Goal: Information Seeking & Learning: Find specific fact

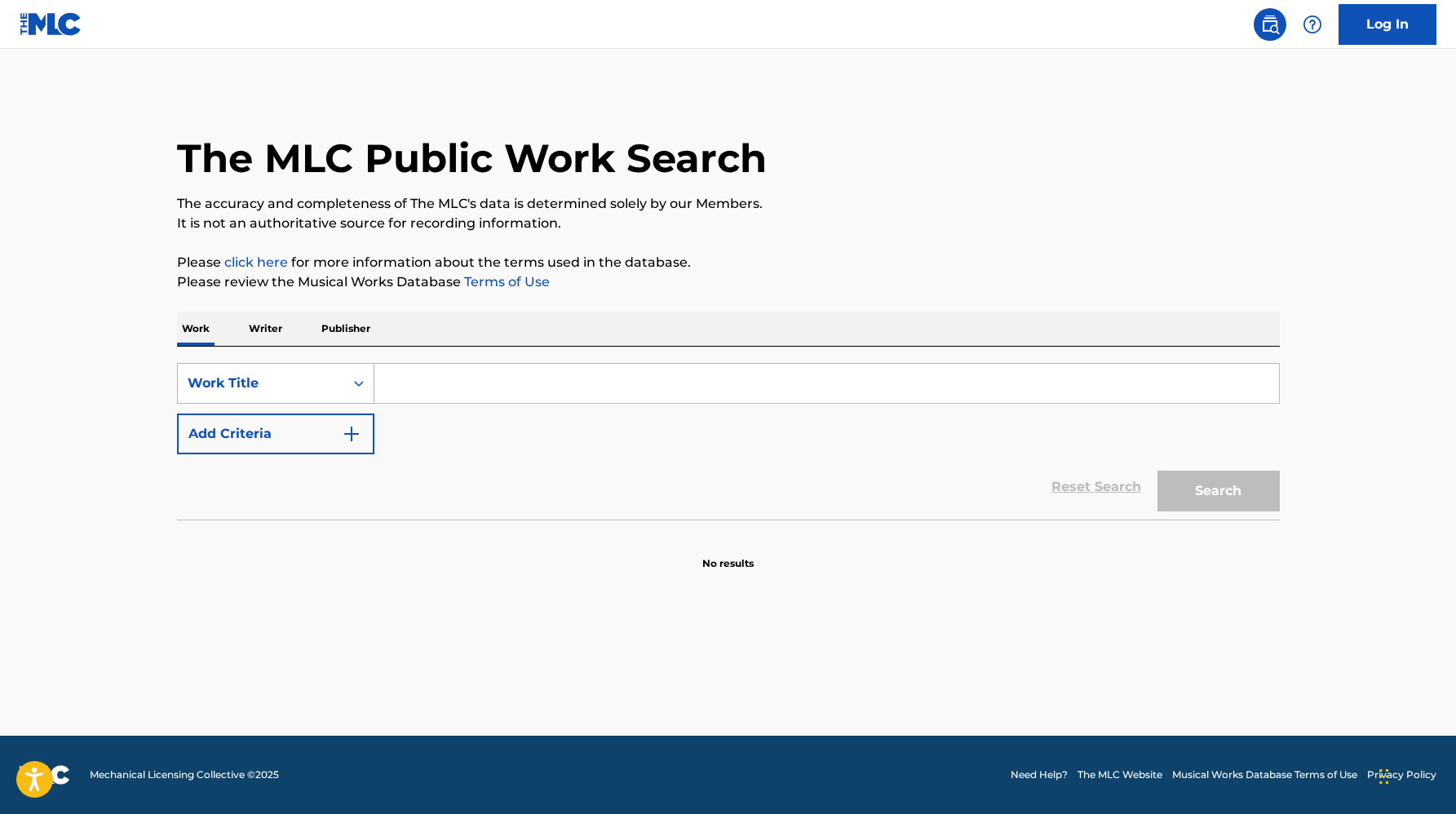
click at [308, 390] on div "Work Title" at bounding box center [261, 383] width 147 height 20
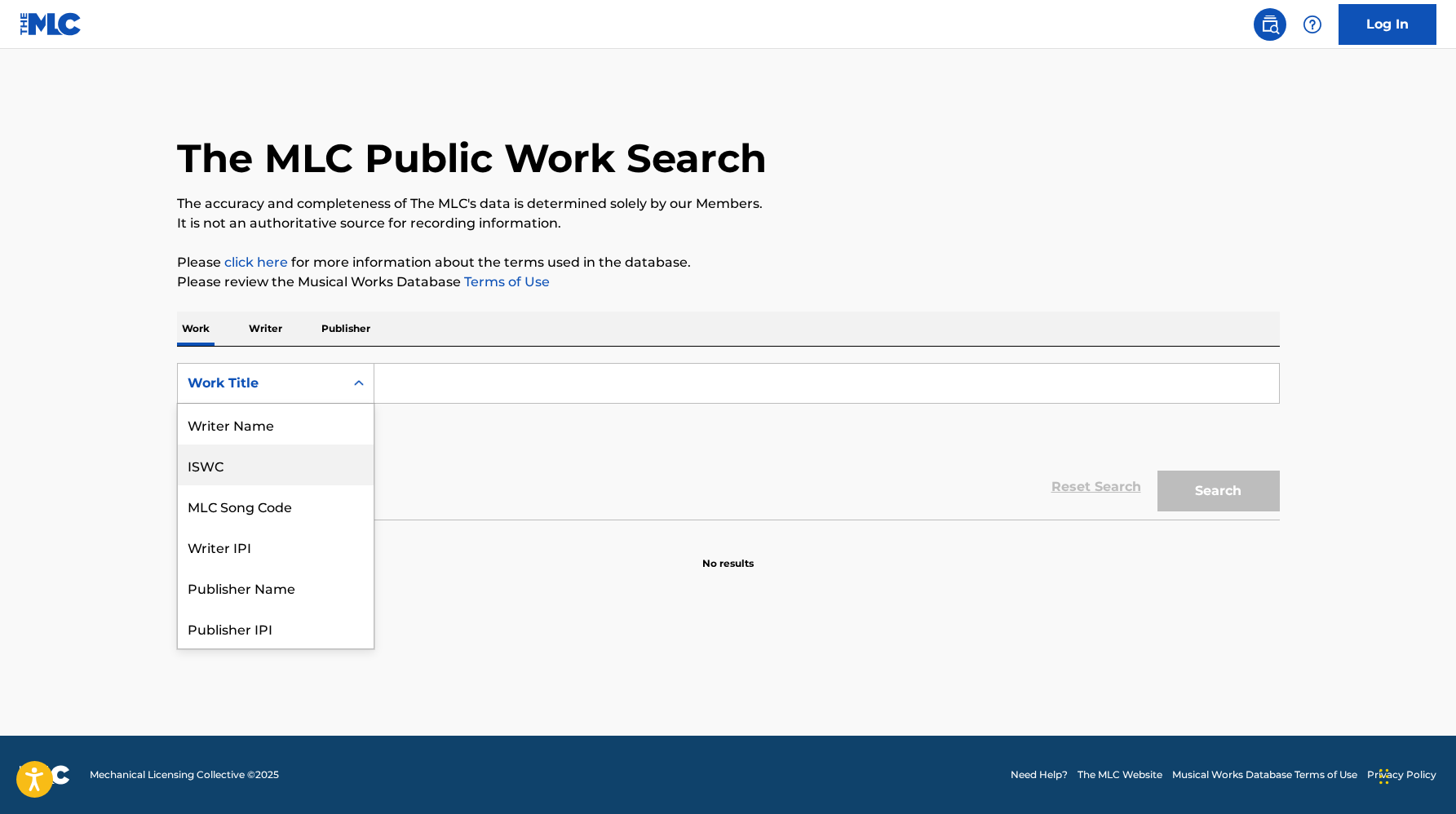
click at [256, 456] on div "ISWC" at bounding box center [276, 464] width 196 height 40
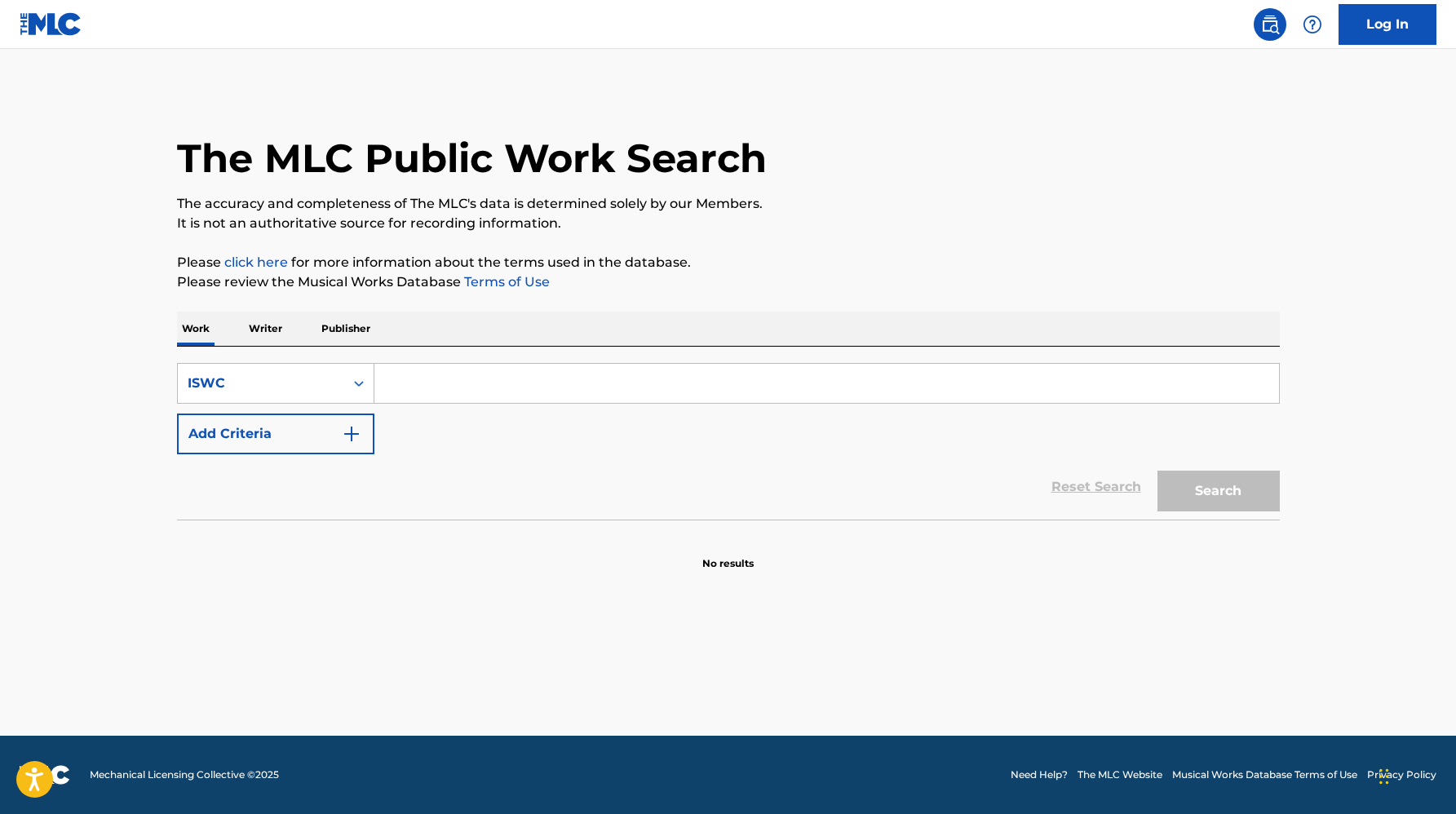
click at [419, 393] on input "Search Form" at bounding box center [826, 383] width 905 height 40
paste input "T9257462990"
type input "T9257462990"
click at [1158, 470] on button "Search" at bounding box center [1219, 490] width 122 height 40
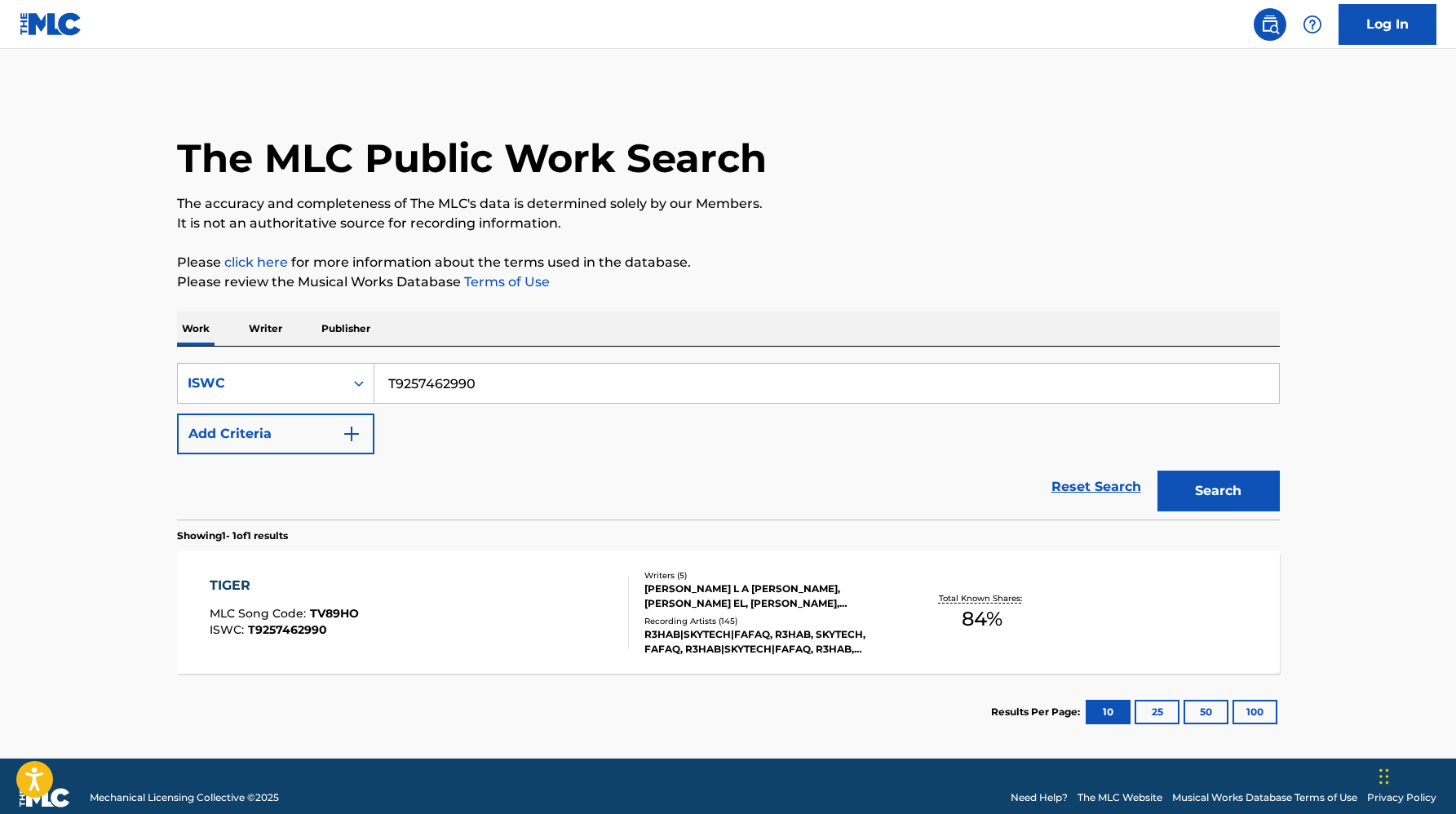
click at [780, 629] on div "R3HAB|SKYTECH|FAFAQ, R3HAB, SKYTECH, FAFAQ, R3HAB|SKYTECH|FAFAQ, R3HAB, SKYTECH…" at bounding box center [767, 642] width 246 height 30
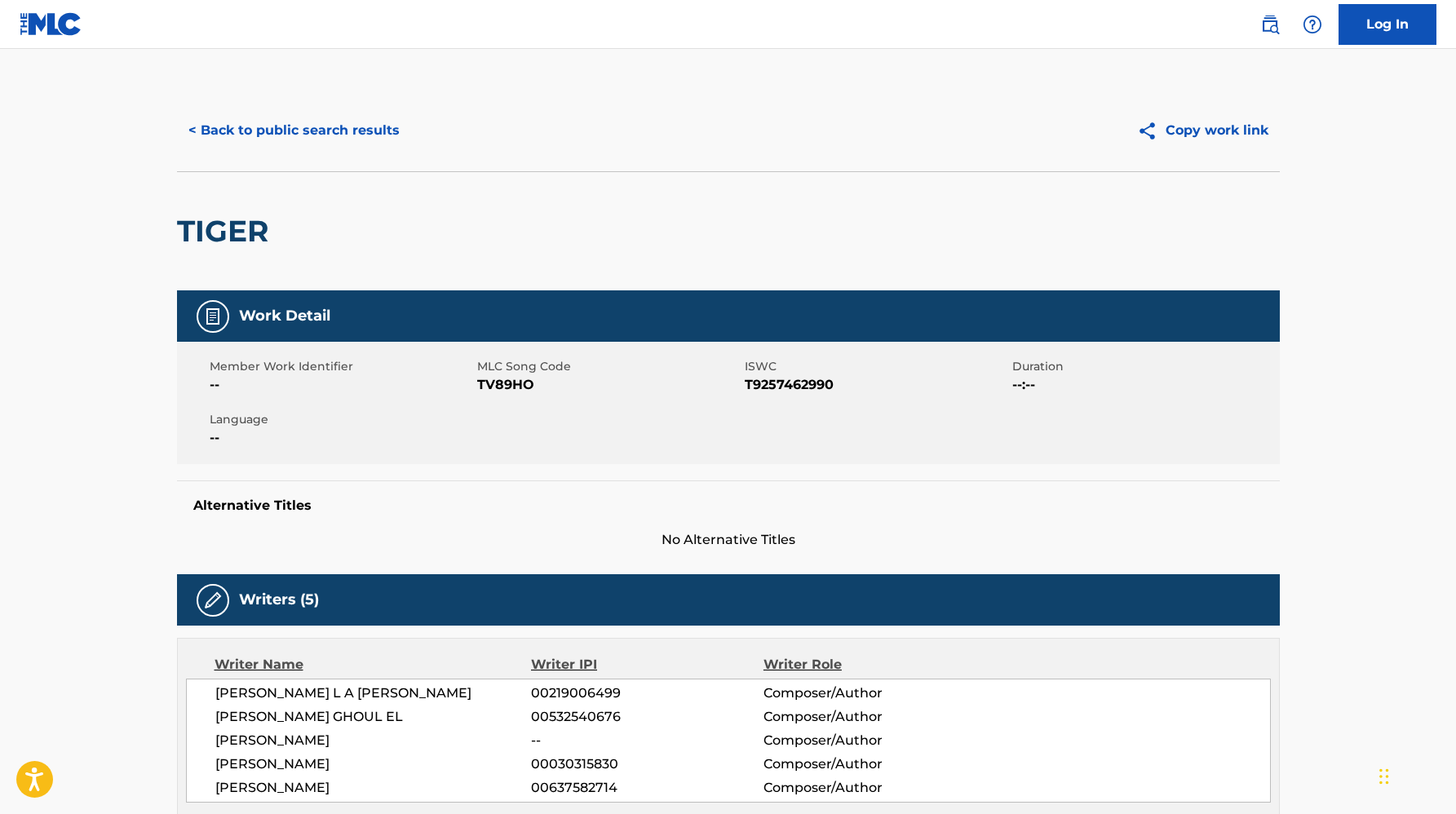
click at [233, 127] on button "< Back to public search results" at bounding box center [294, 130] width 234 height 40
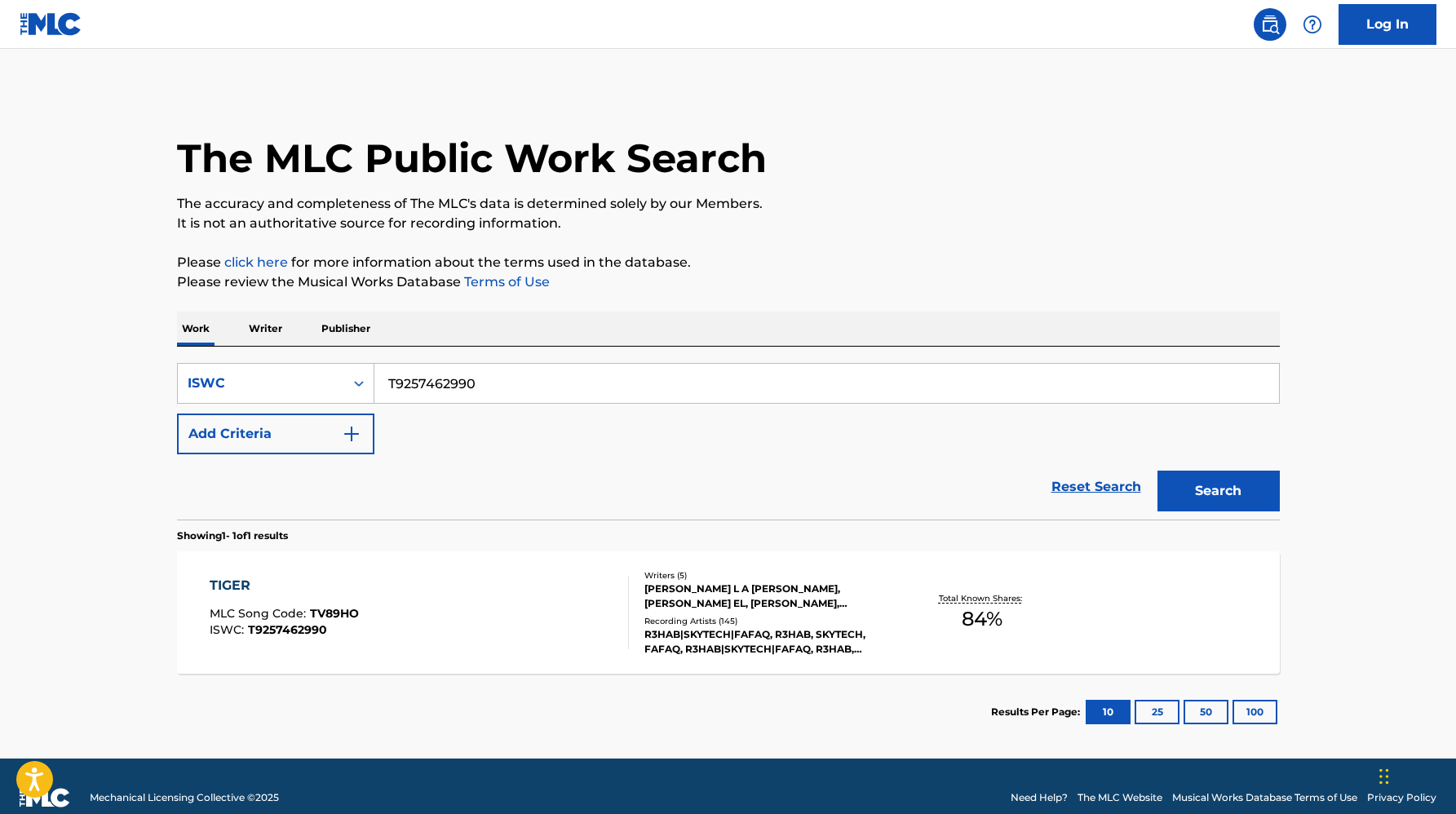
click at [428, 377] on input "T9257462990" at bounding box center [826, 383] width 905 height 40
paste input "3151372048"
type input "T3151372048"
click at [1158, 470] on button "Search" at bounding box center [1219, 490] width 122 height 40
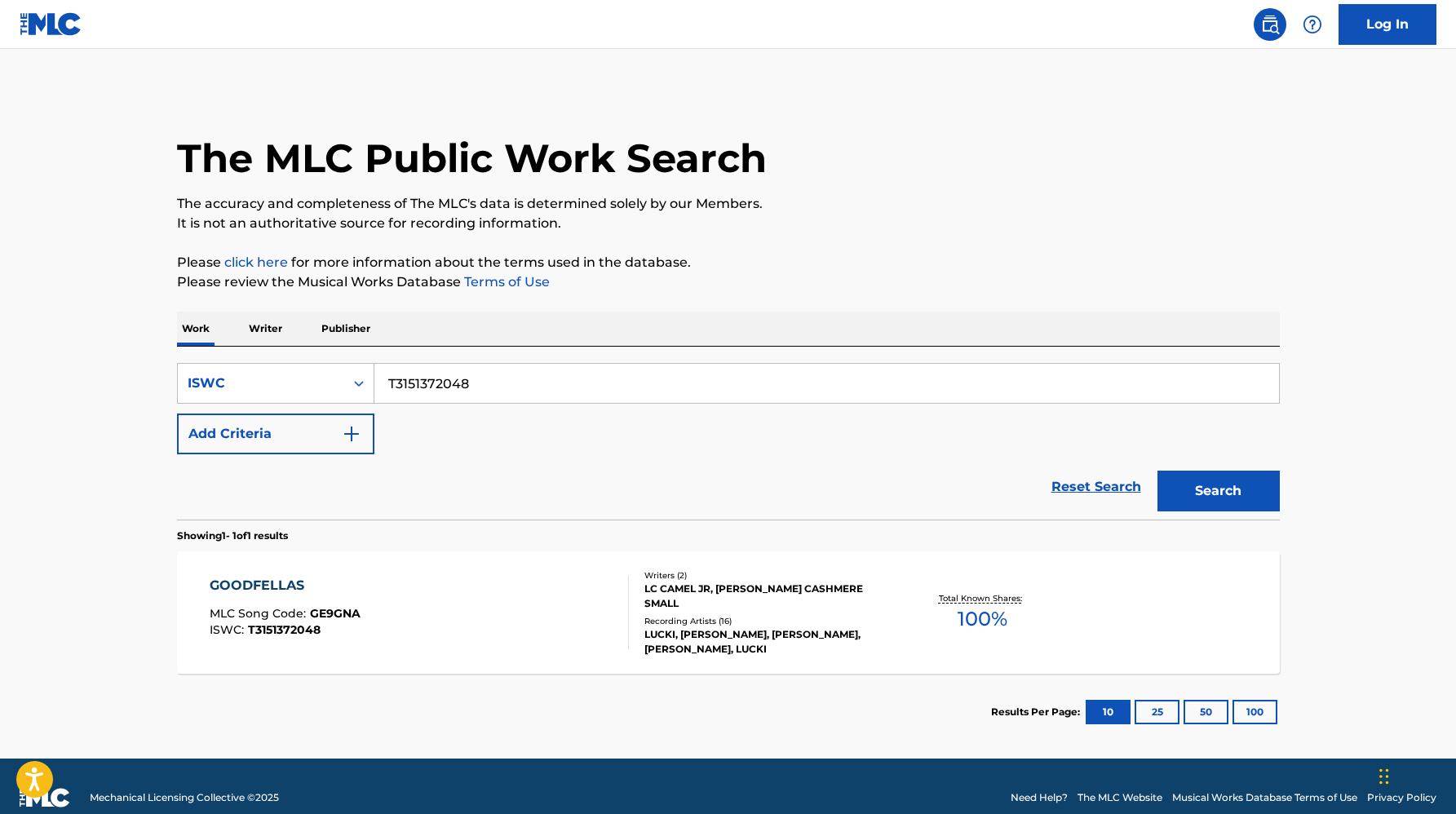
click at [725, 629] on div "LUCKI, [PERSON_NAME], [PERSON_NAME], [PERSON_NAME], LUCKI" at bounding box center [767, 642] width 246 height 30
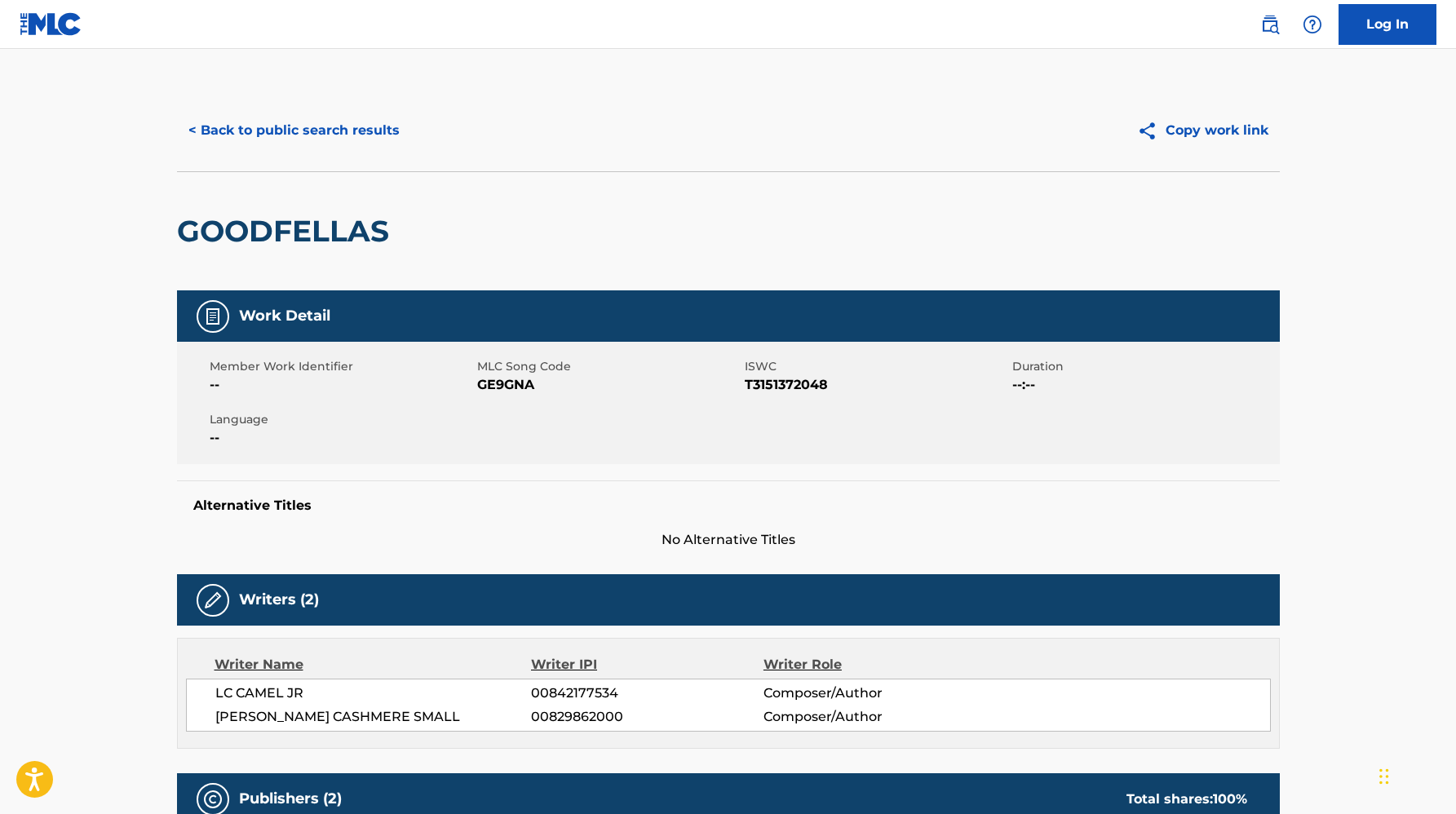
click at [517, 385] on span "GE9GNA" at bounding box center [609, 385] width 264 height 20
copy span "GE9GNA"
click at [241, 126] on button "< Back to public search results" at bounding box center [294, 130] width 234 height 40
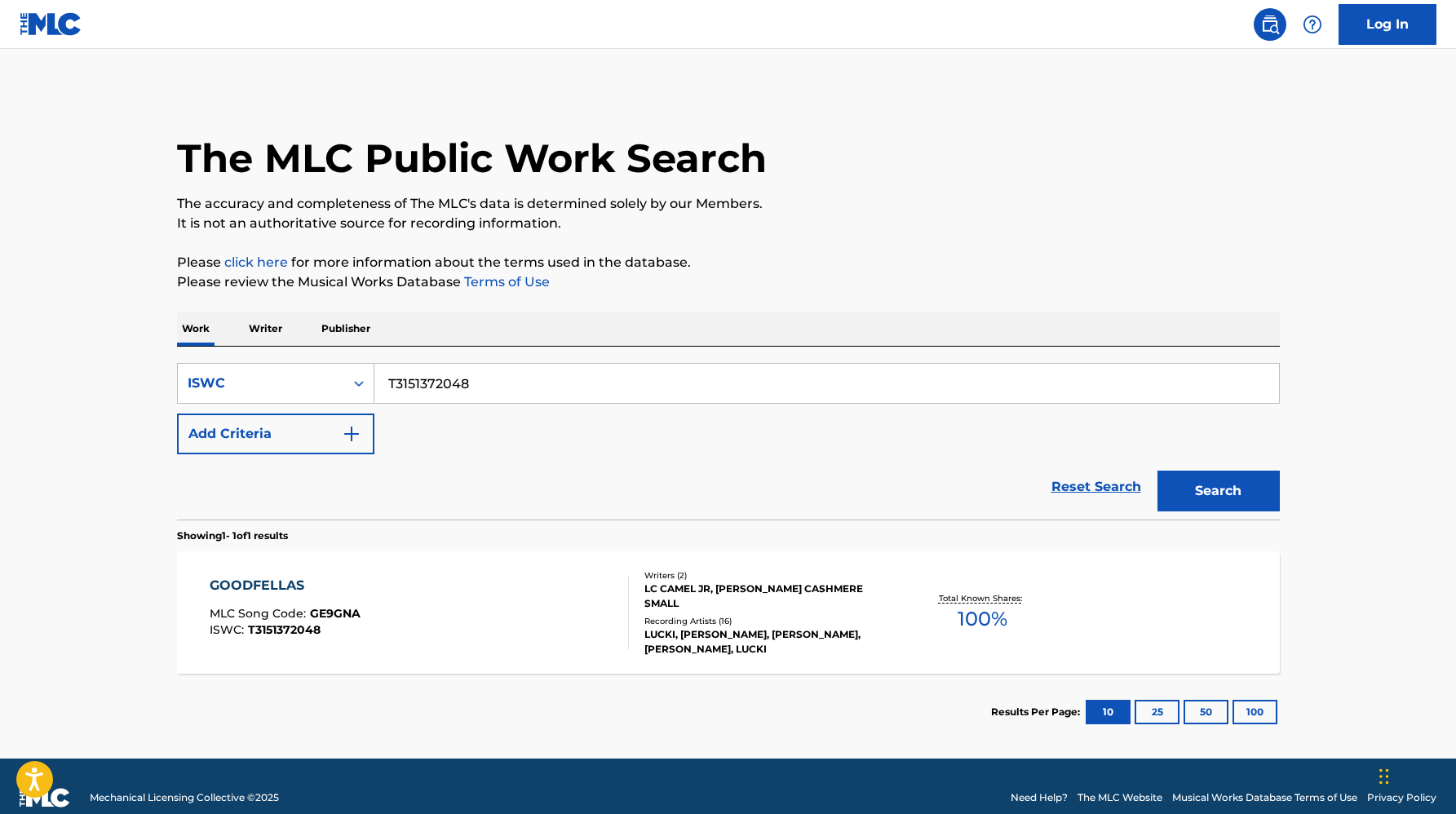
click at [453, 386] on input "T3151372048" at bounding box center [826, 383] width 905 height 40
paste input "930845195"
click at [1158, 470] on button "Search" at bounding box center [1219, 490] width 122 height 40
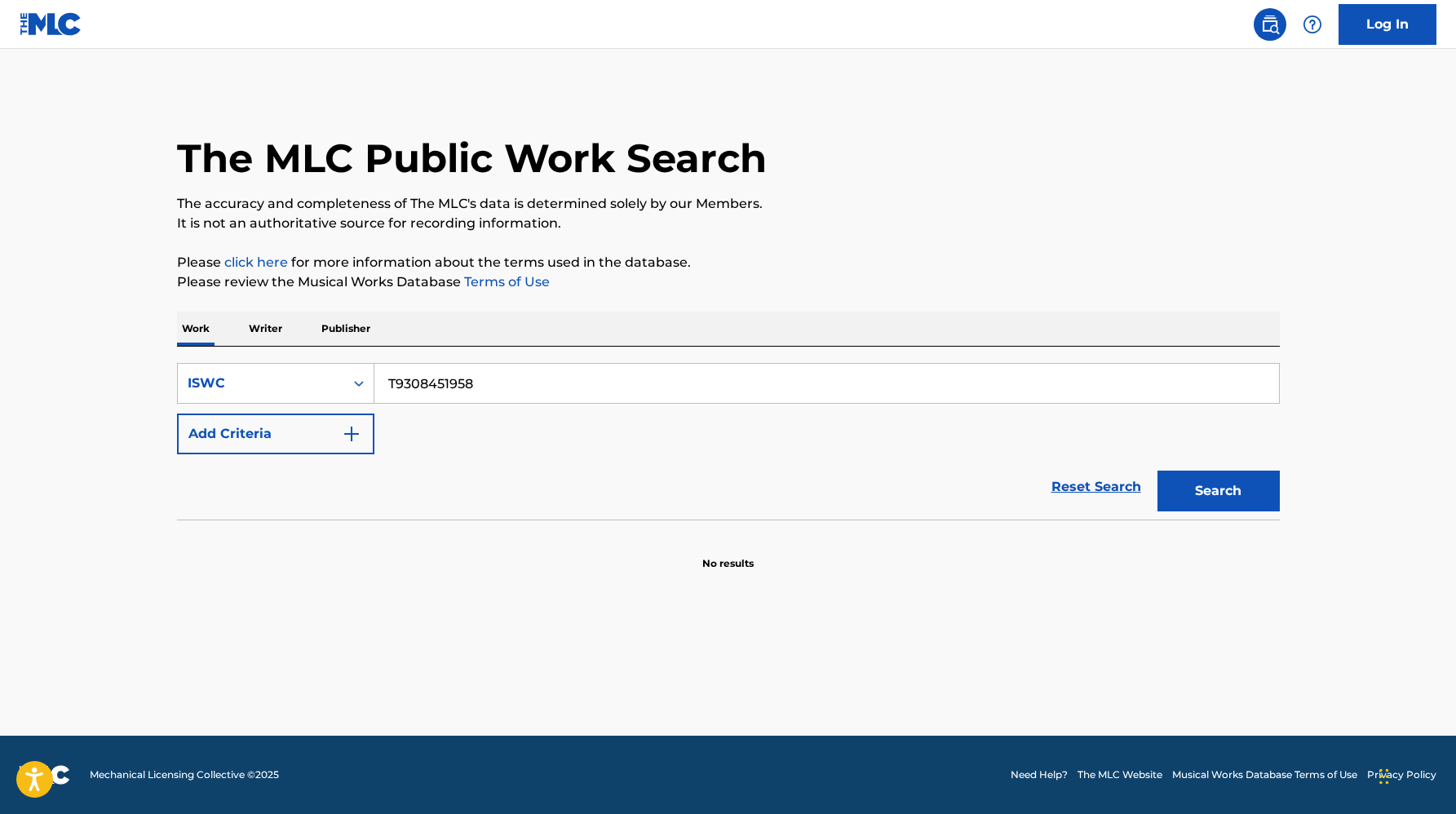
click at [438, 386] on input "T9308451958" at bounding box center [826, 383] width 905 height 40
paste input "3120046137"
type input "T3120046137"
click at [1158, 470] on button "Search" at bounding box center [1219, 490] width 122 height 40
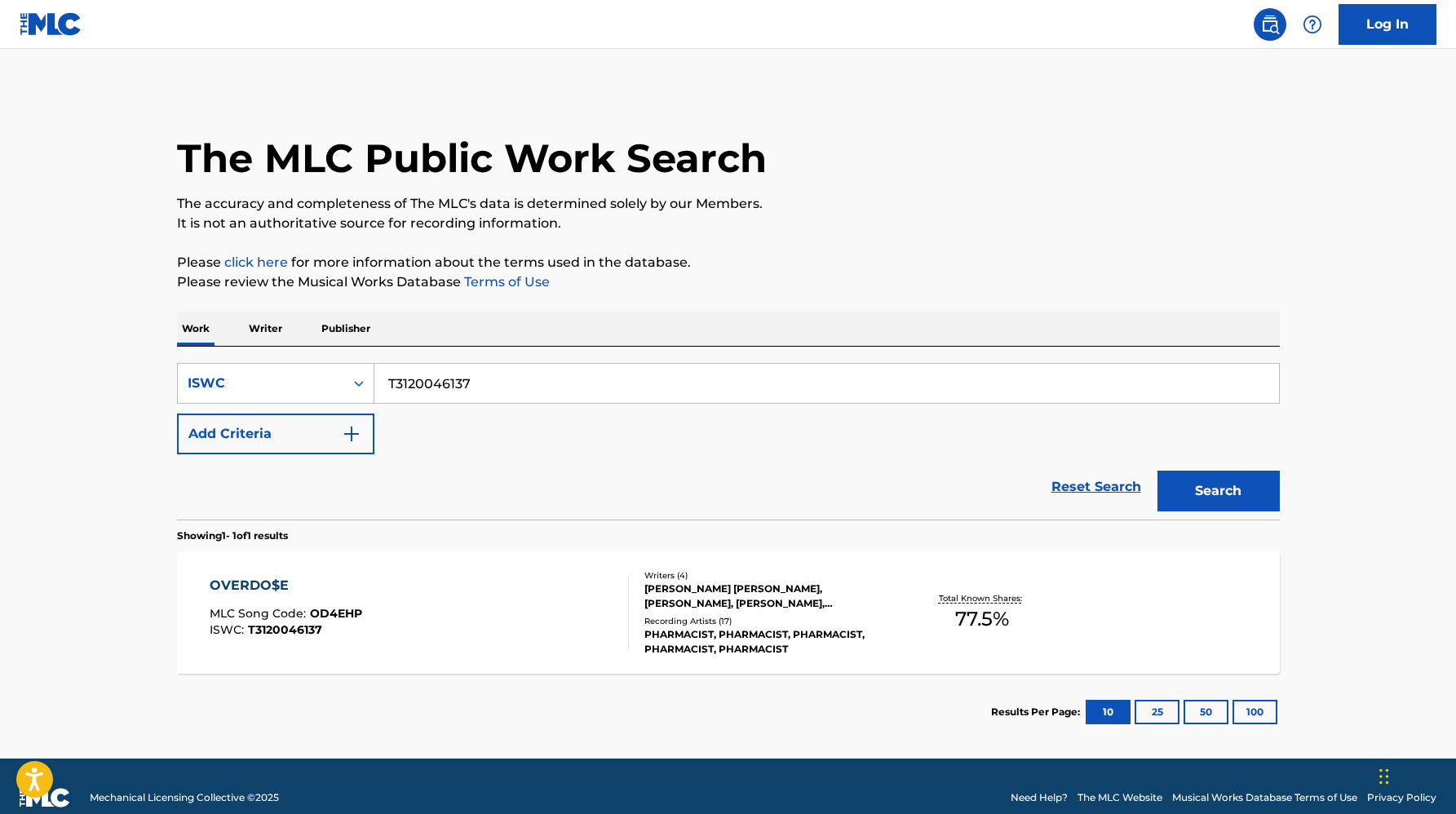
click at [828, 590] on div "[PERSON_NAME] [PERSON_NAME], [PERSON_NAME], [PERSON_NAME], [PERSON_NAME] IGOREV…" at bounding box center [767, 596] width 246 height 30
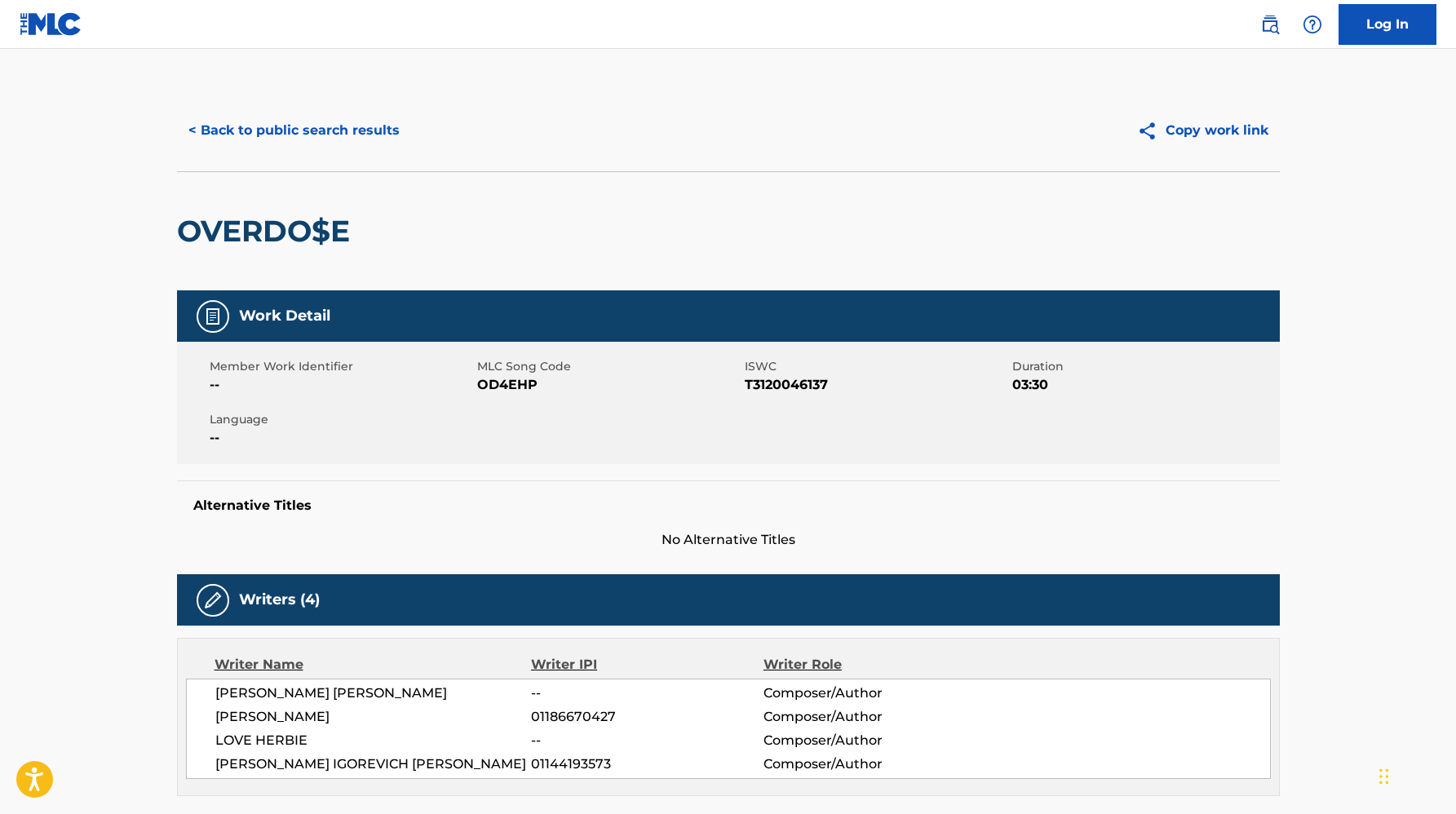
click at [192, 130] on button "< Back to public search results" at bounding box center [294, 130] width 234 height 40
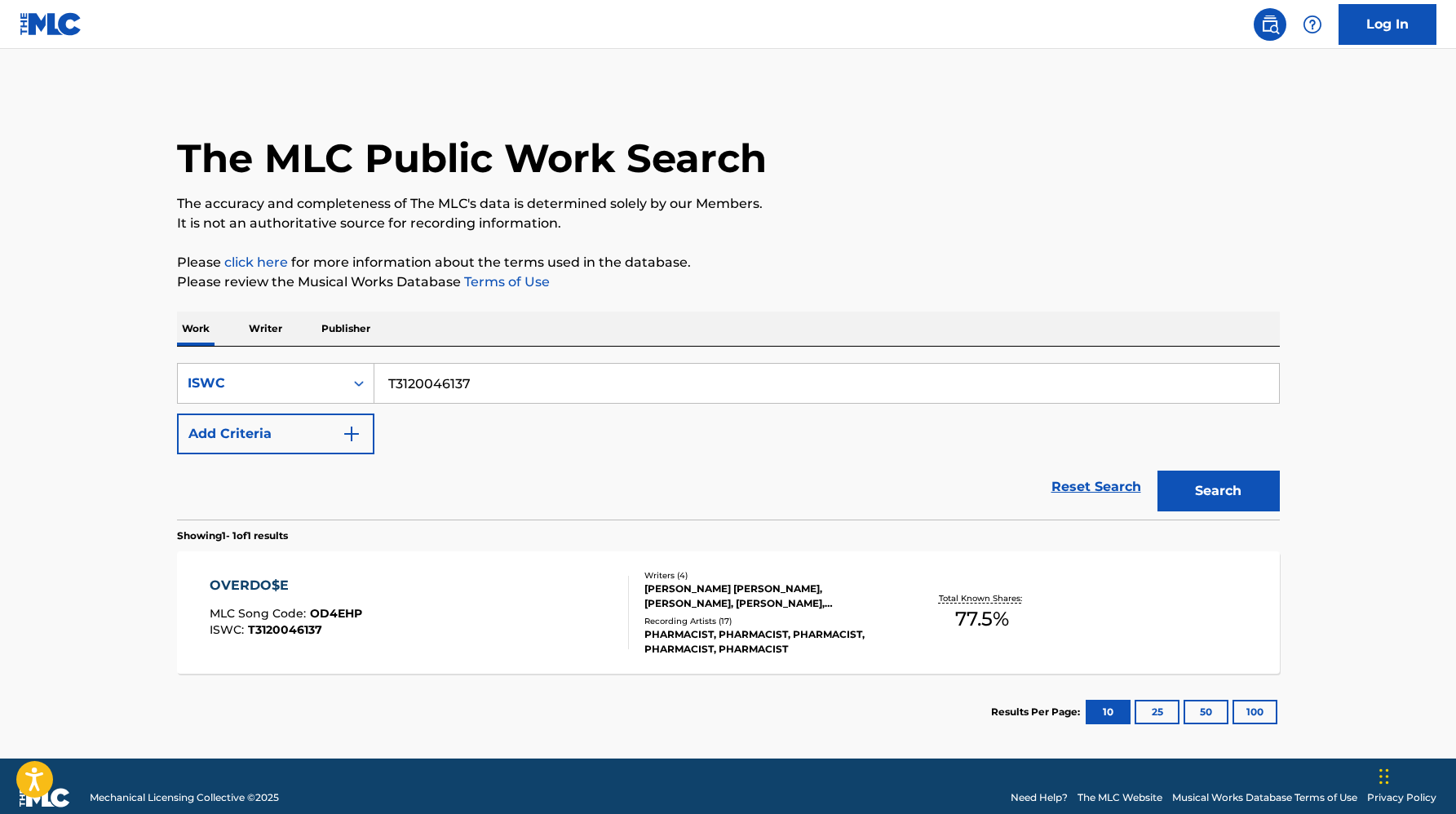
click at [418, 378] on input "T3120046137" at bounding box center [826, 383] width 905 height 40
click at [1158, 470] on button "Search" at bounding box center [1219, 490] width 122 height 40
click at [712, 599] on div "[PERSON_NAME] [PERSON_NAME], [PERSON_NAME], [PERSON_NAME], [PERSON_NAME] IGOREV…" at bounding box center [767, 596] width 246 height 30
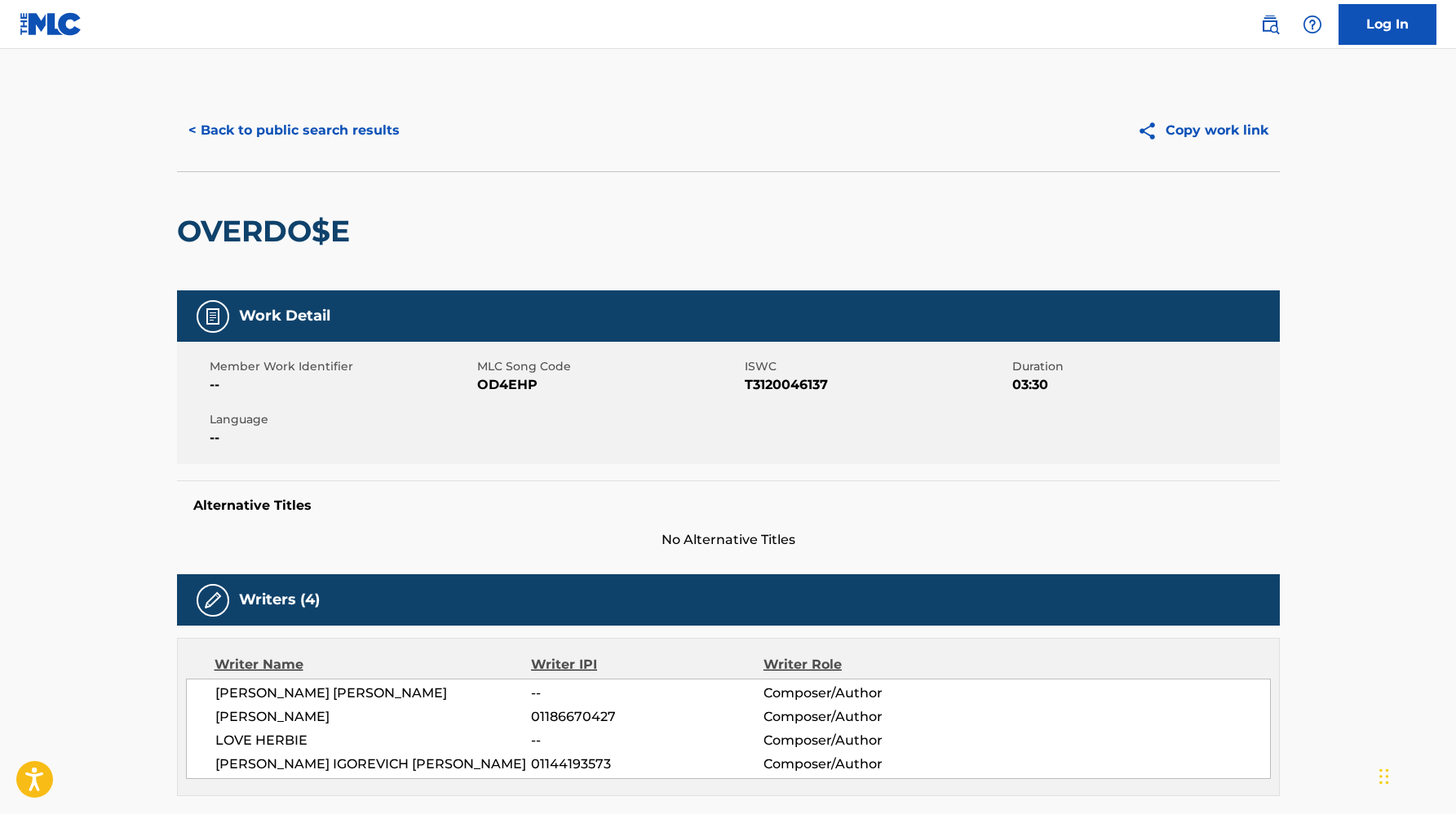
click at [252, 129] on button "< Back to public search results" at bounding box center [294, 130] width 234 height 40
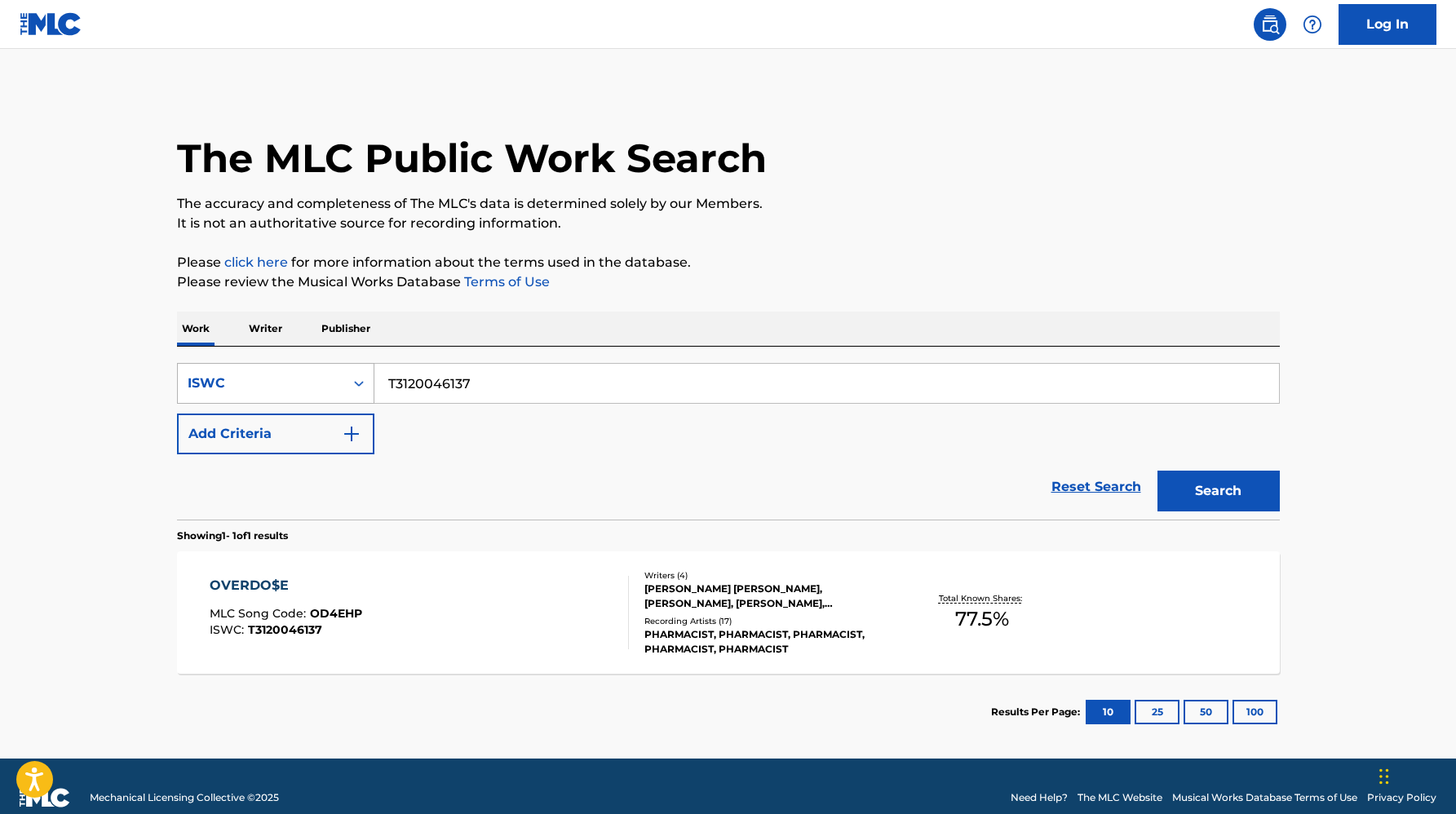
click at [242, 378] on div "ISWC" at bounding box center [261, 383] width 147 height 20
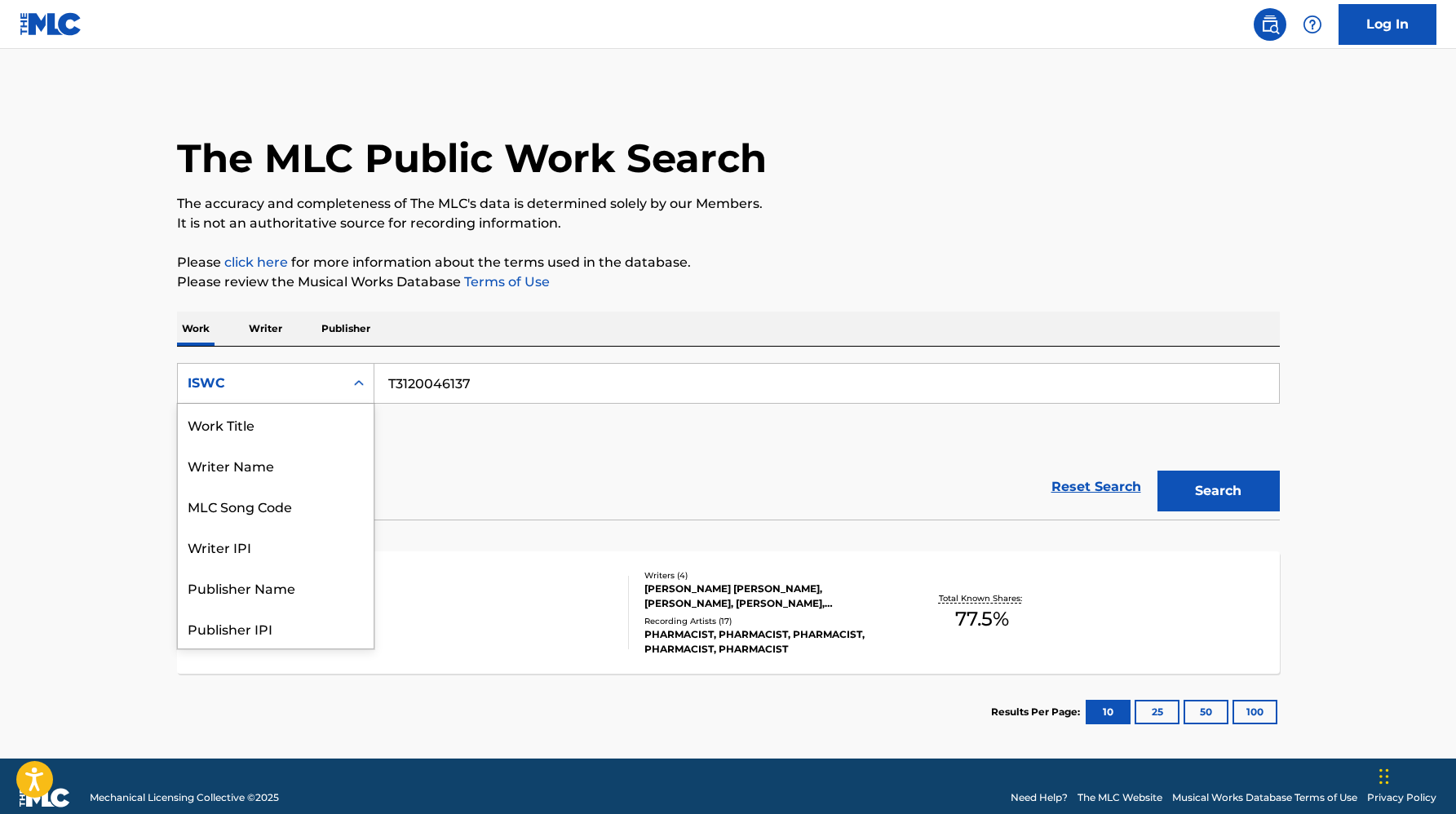
scroll to position [82, 0]
click at [250, 536] on div "Publisher IPI" at bounding box center [276, 545] width 196 height 40
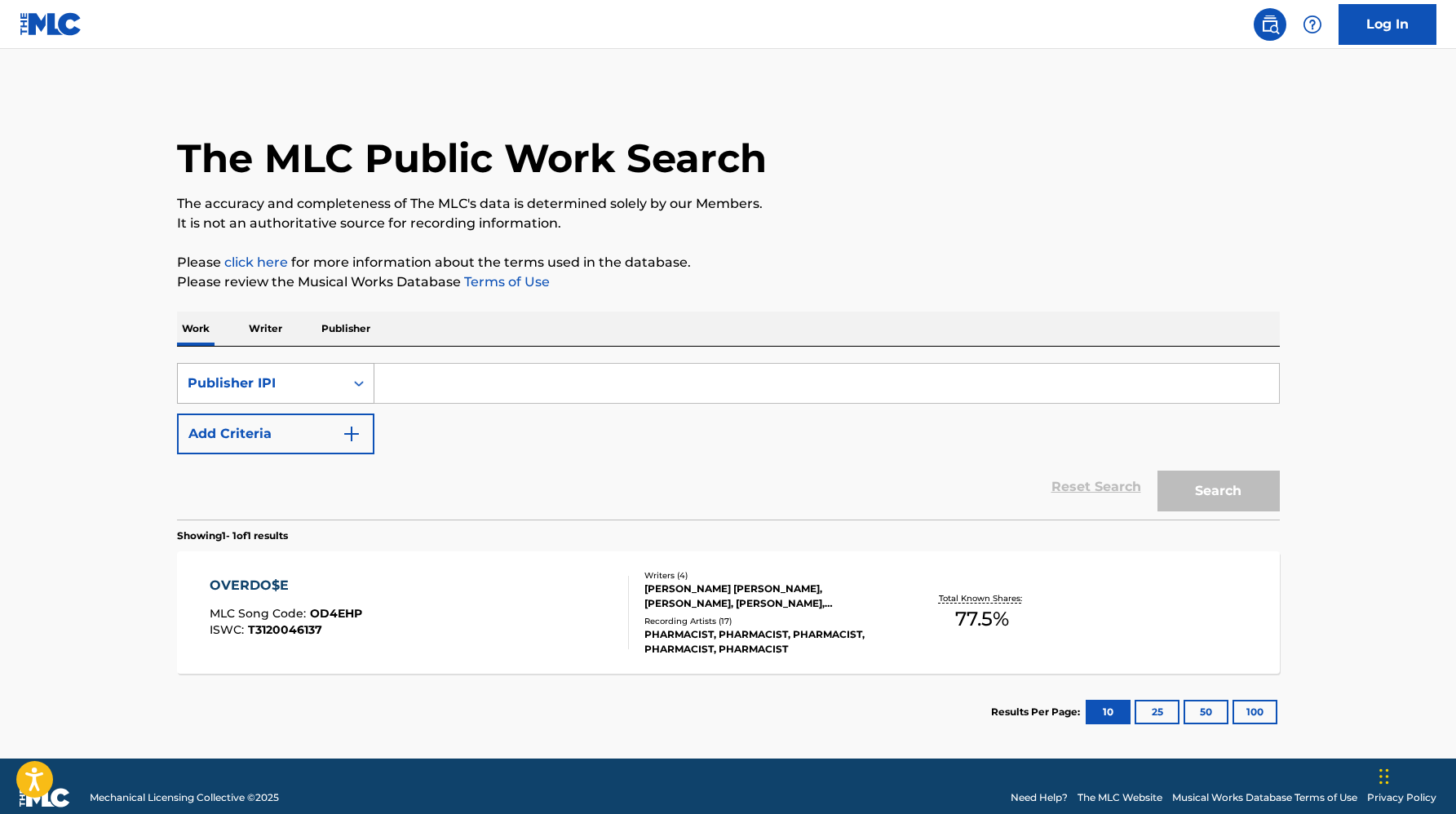
click at [240, 394] on div "Publisher IPI" at bounding box center [261, 383] width 166 height 31
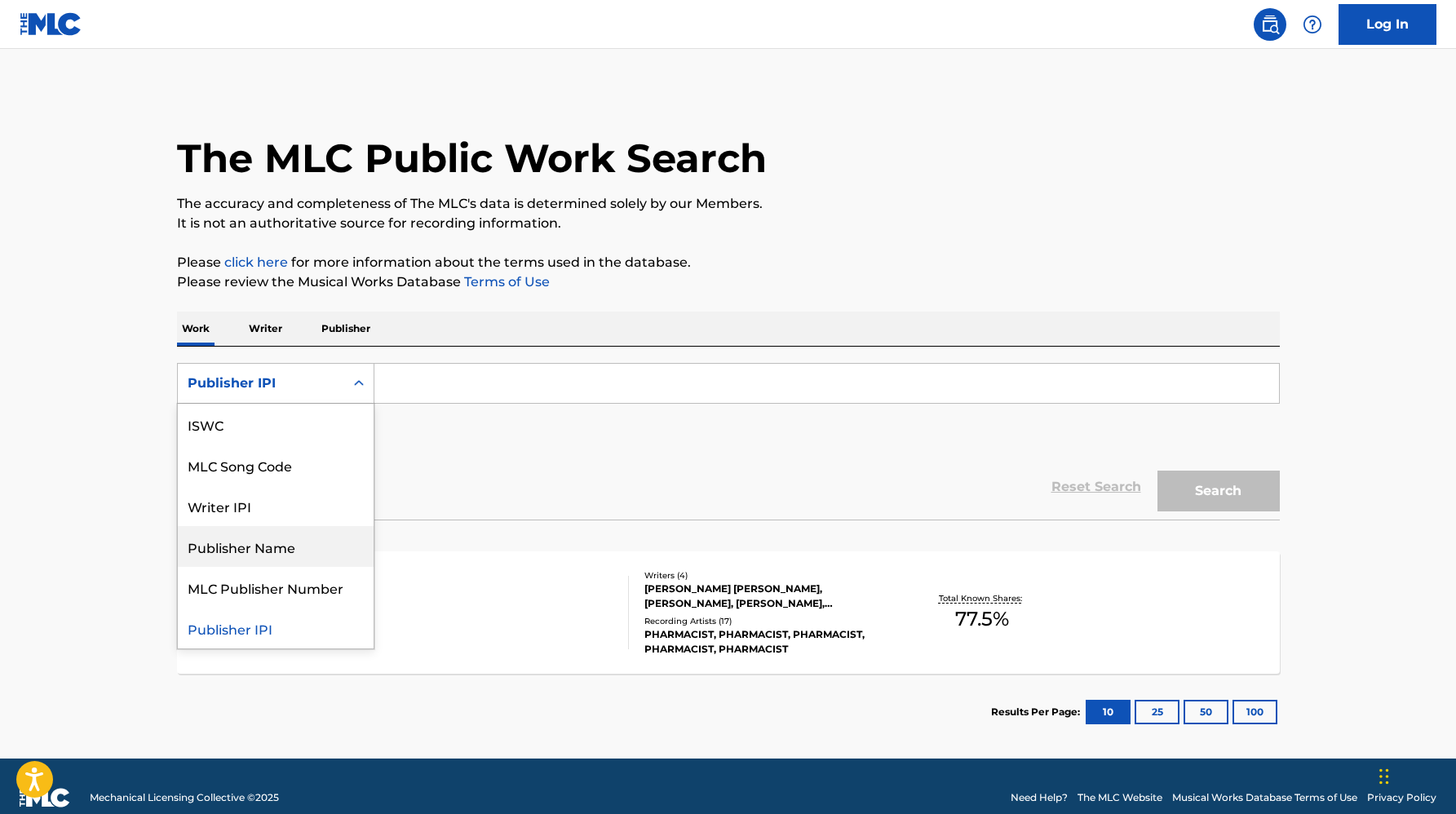
click at [269, 558] on div "Publisher Name" at bounding box center [276, 545] width 196 height 40
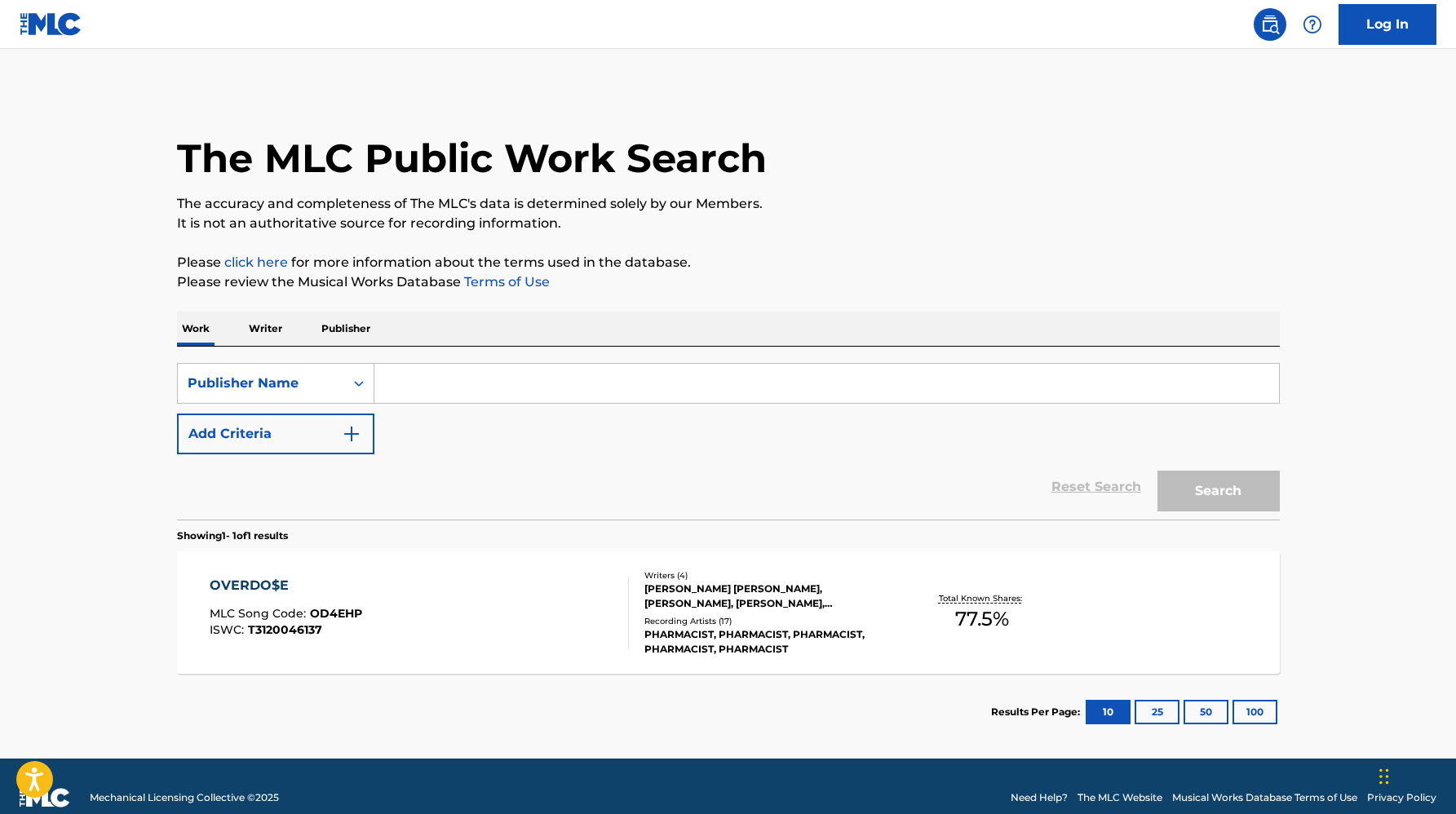
click at [414, 392] on input "Search Form" at bounding box center [826, 383] width 905 height 40
paste input "SONGS OF ORCHARD PUBLISHING"
type input "SONGS OF ORCHARD PUBLISHING"
click at [1158, 470] on button "Search" at bounding box center [1219, 490] width 122 height 40
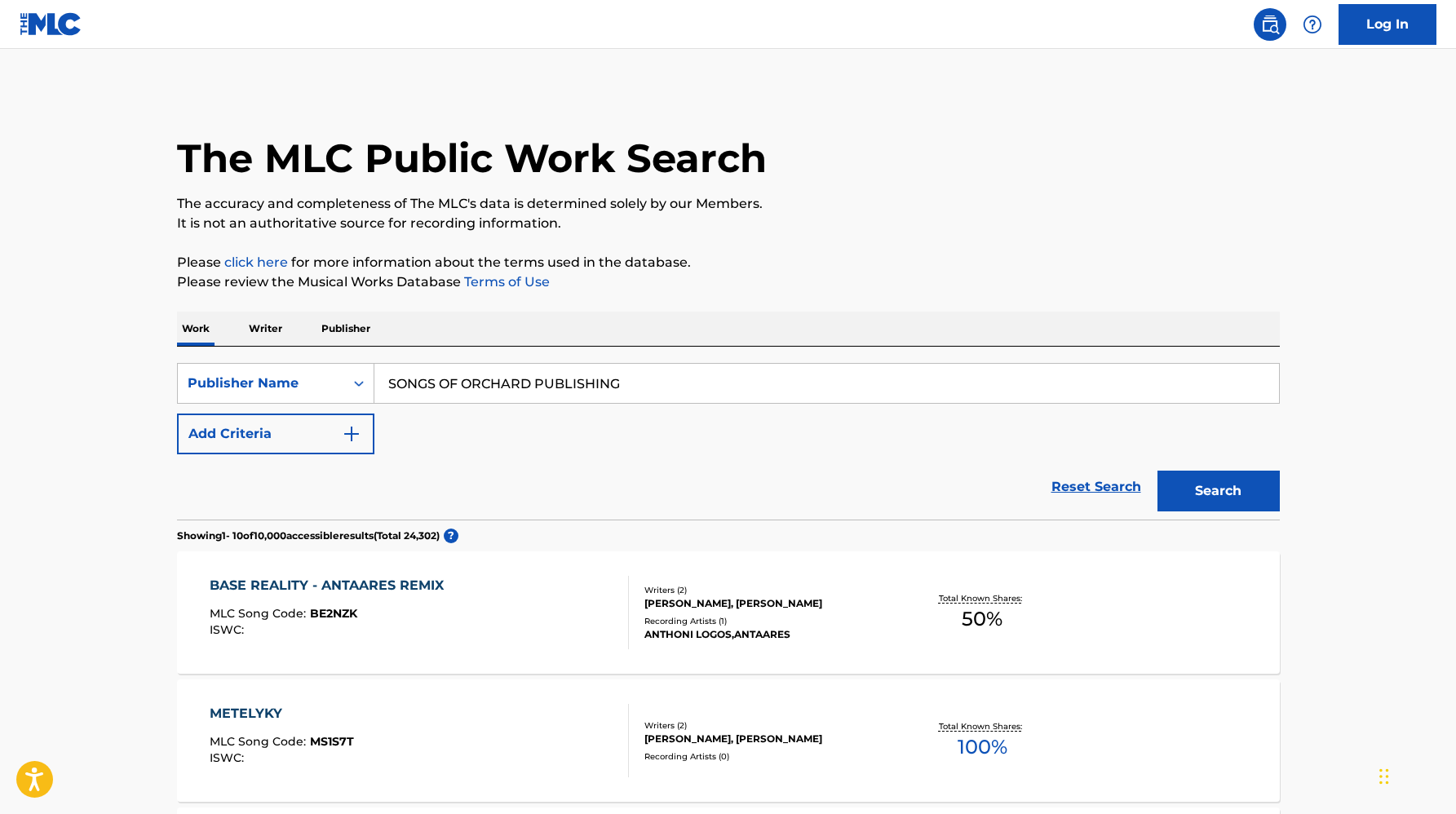
click at [737, 615] on div "Recording Artists ( 1 )" at bounding box center [767, 620] width 246 height 12
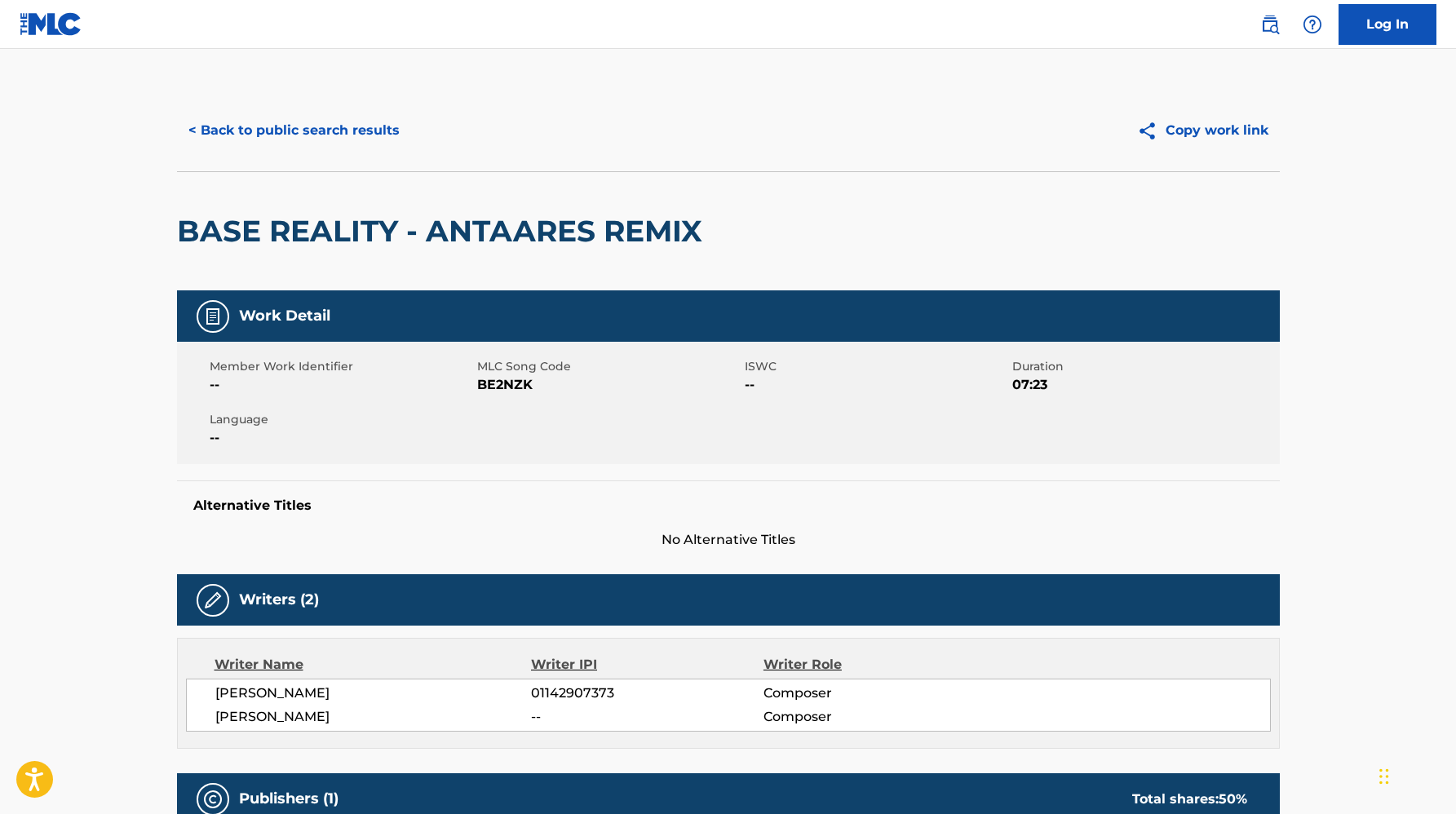
click at [493, 377] on span "BE2NZK" at bounding box center [609, 385] width 264 height 20
copy span "BE2NZK"
click at [219, 119] on button "< Back to public search results" at bounding box center [294, 130] width 234 height 40
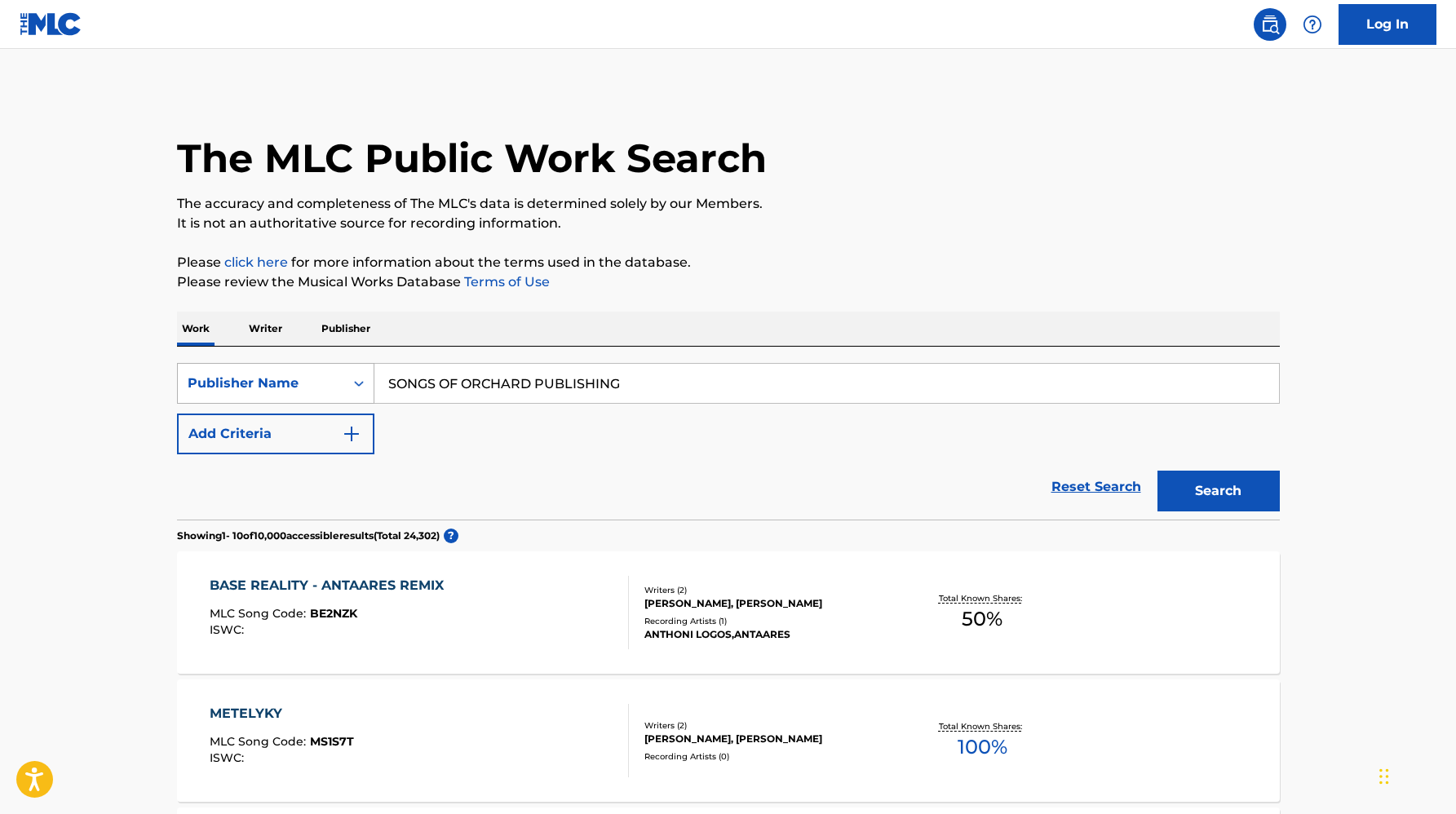
click at [314, 379] on div "Publisher Name" at bounding box center [261, 383] width 147 height 20
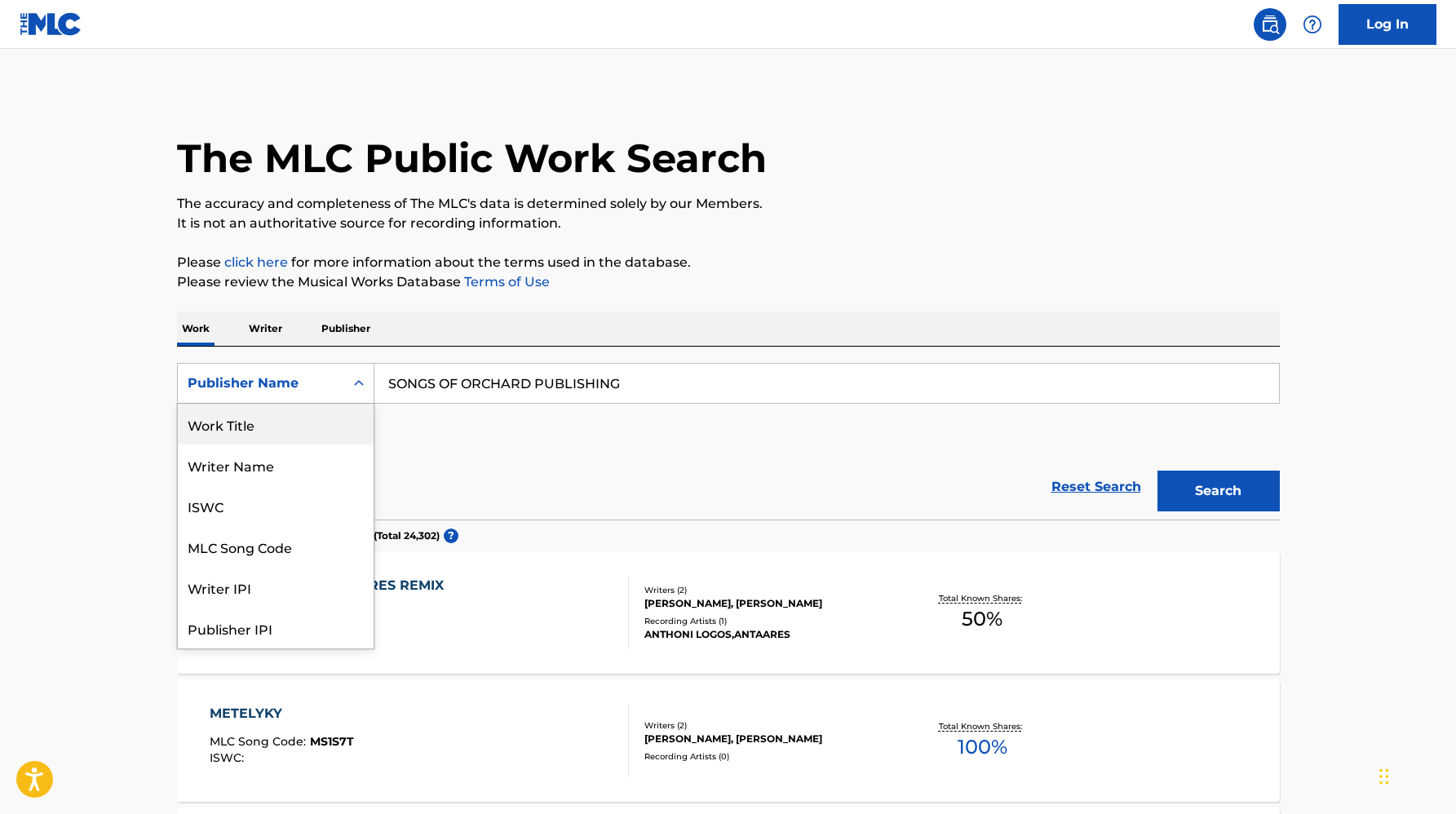
click at [287, 433] on div "Work Title" at bounding box center [276, 423] width 196 height 40
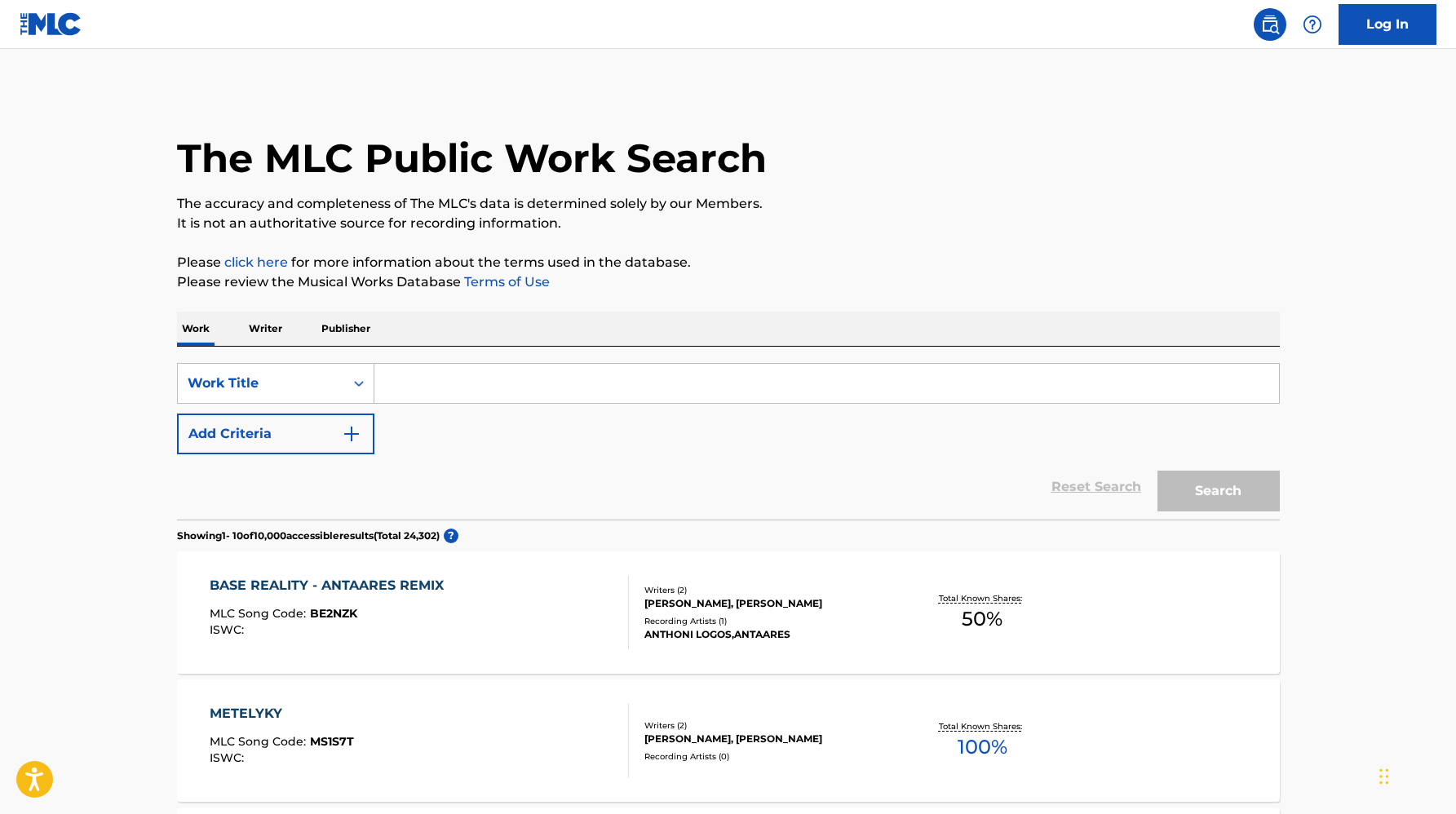
click at [434, 377] on input "Search Form" at bounding box center [826, 383] width 905 height 40
paste input "GUAPA"
type input "GUAPA"
click at [284, 473] on div "Reset Search Search" at bounding box center [728, 486] width 1103 height 65
click at [306, 446] on button "Add Criteria" at bounding box center [276, 433] width 198 height 40
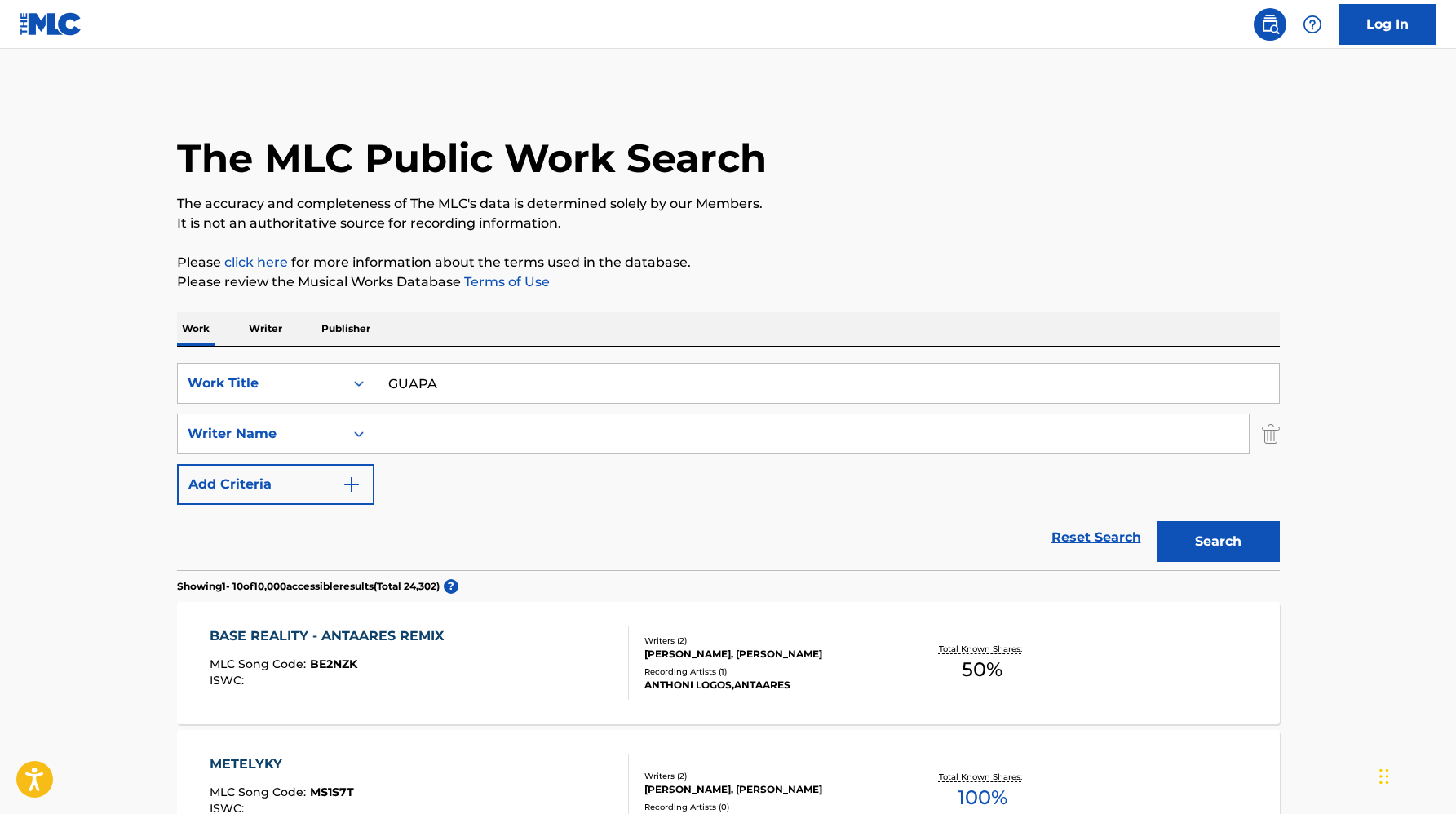
click at [400, 433] on input "Search Form" at bounding box center [811, 434] width 874 height 40
paste input "[PERSON_NAME]"
type input "[PERSON_NAME]"
click at [1158, 521] on button "Search" at bounding box center [1219, 540] width 122 height 40
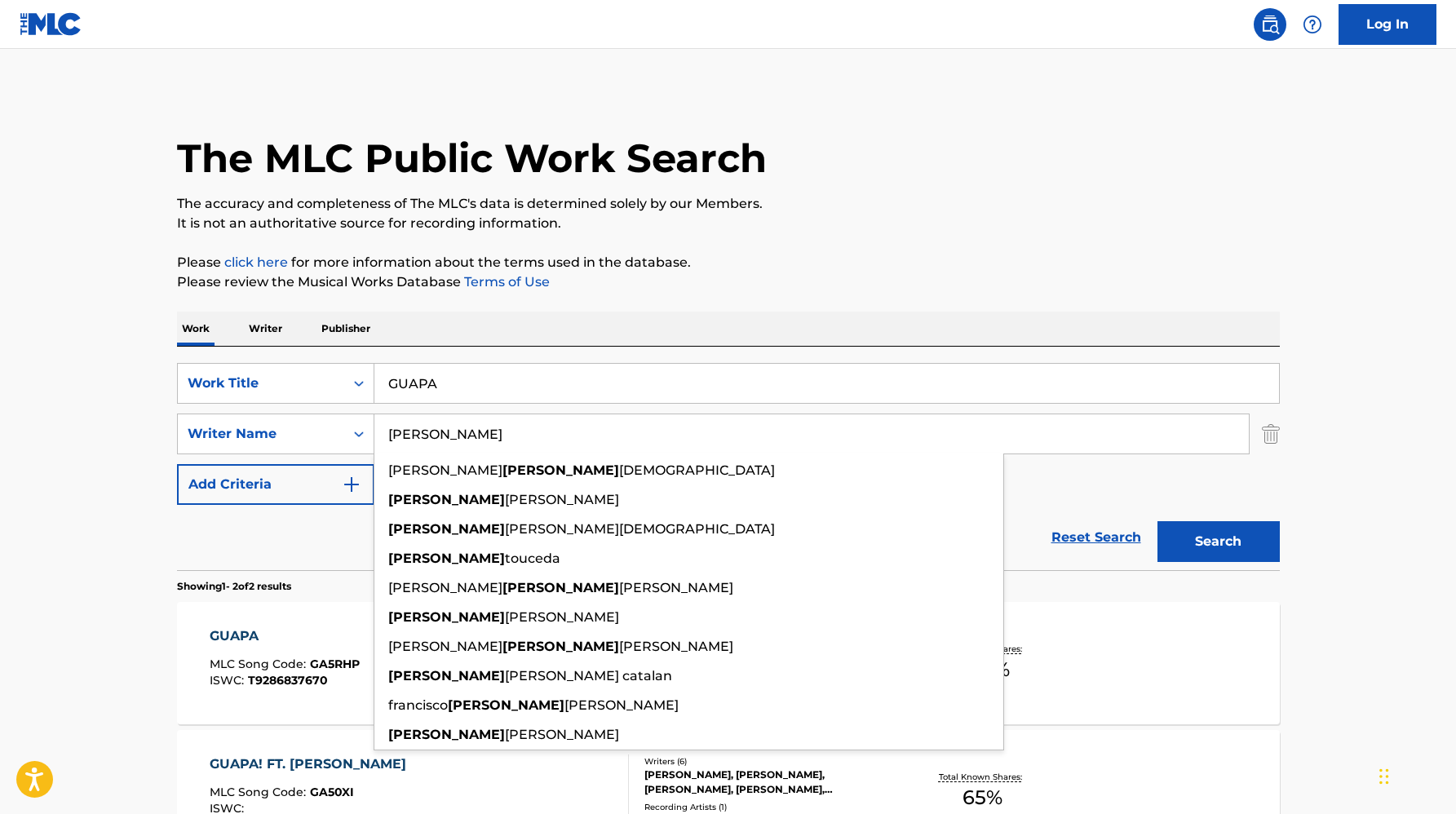
click at [1222, 537] on button "Search" at bounding box center [1219, 540] width 122 height 40
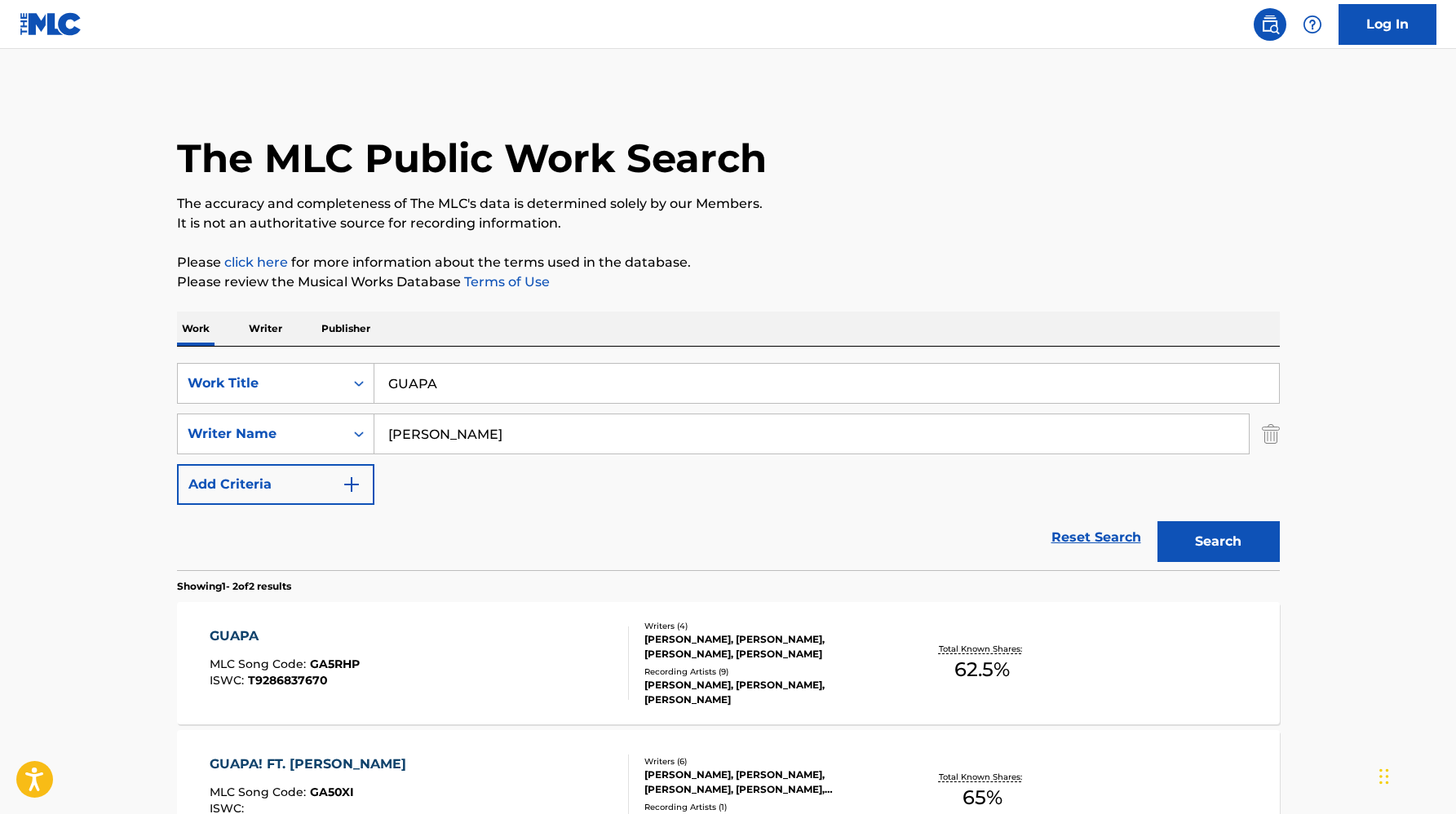
click at [742, 657] on div "[PERSON_NAME], [PERSON_NAME], [PERSON_NAME], [PERSON_NAME]" at bounding box center [767, 647] width 246 height 30
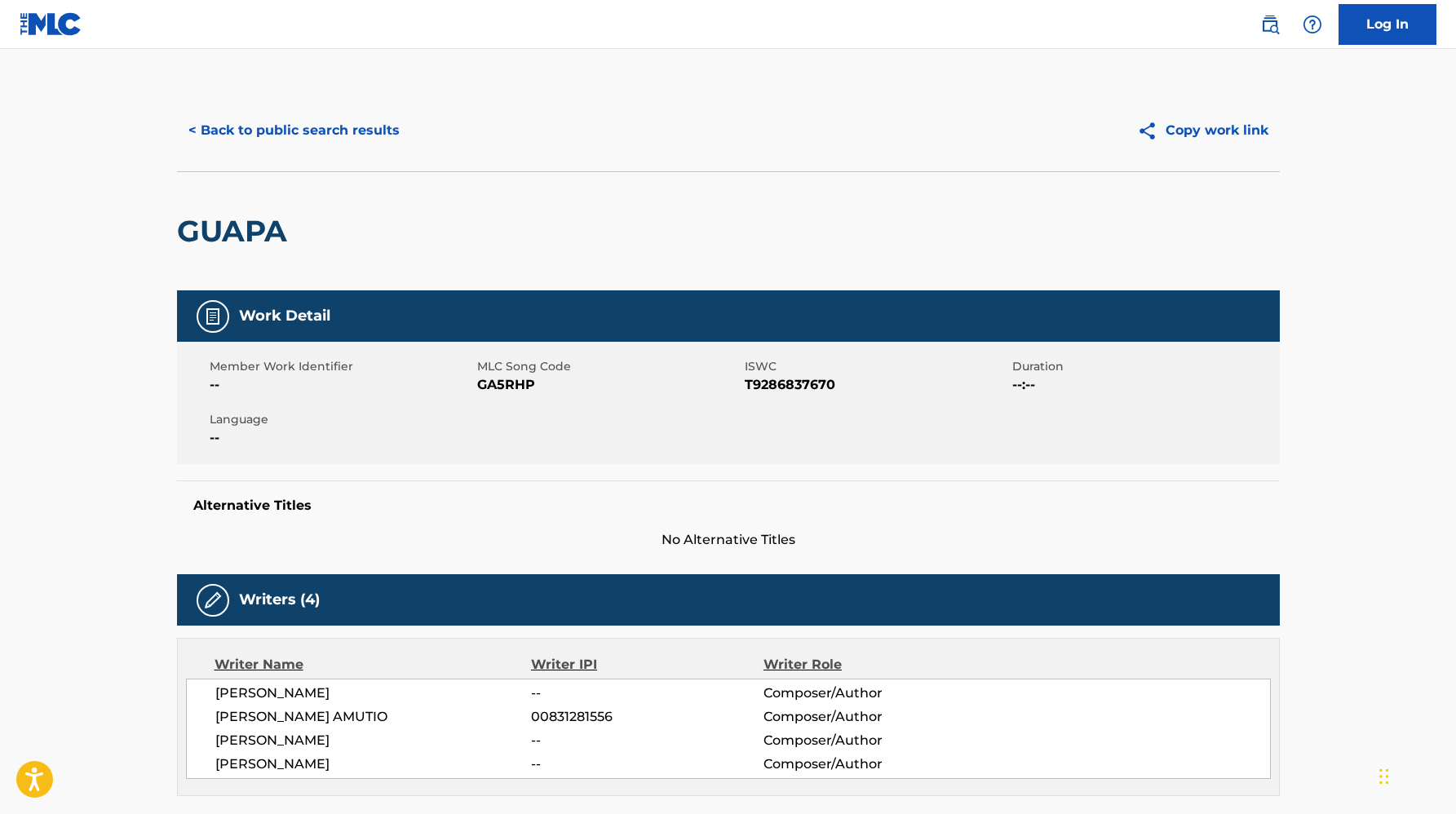
click at [204, 122] on button "< Back to public search results" at bounding box center [294, 130] width 234 height 40
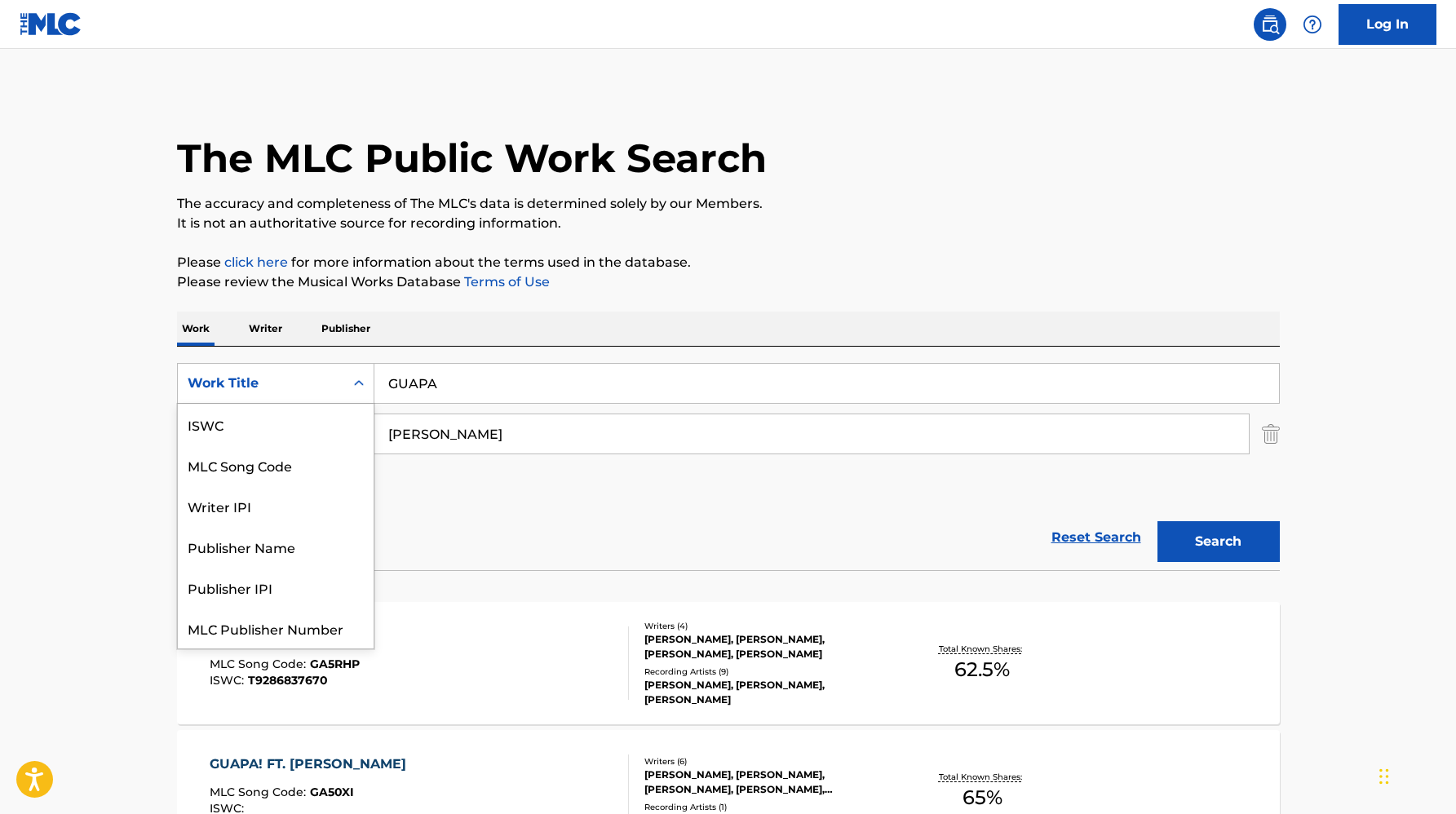
click at [276, 382] on div "Work Title" at bounding box center [261, 383] width 147 height 20
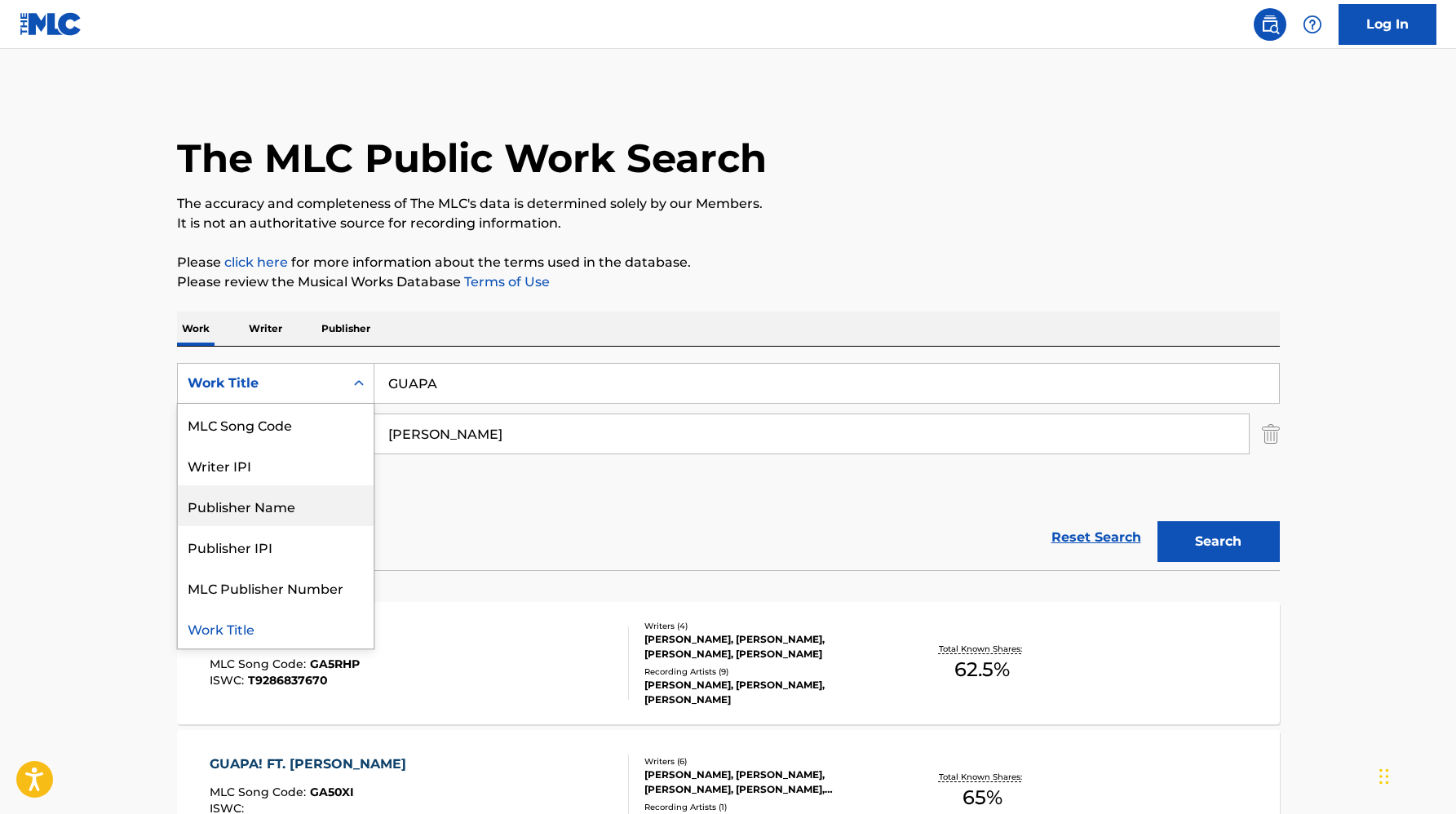
click at [284, 506] on div "Publisher Name" at bounding box center [276, 505] width 196 height 40
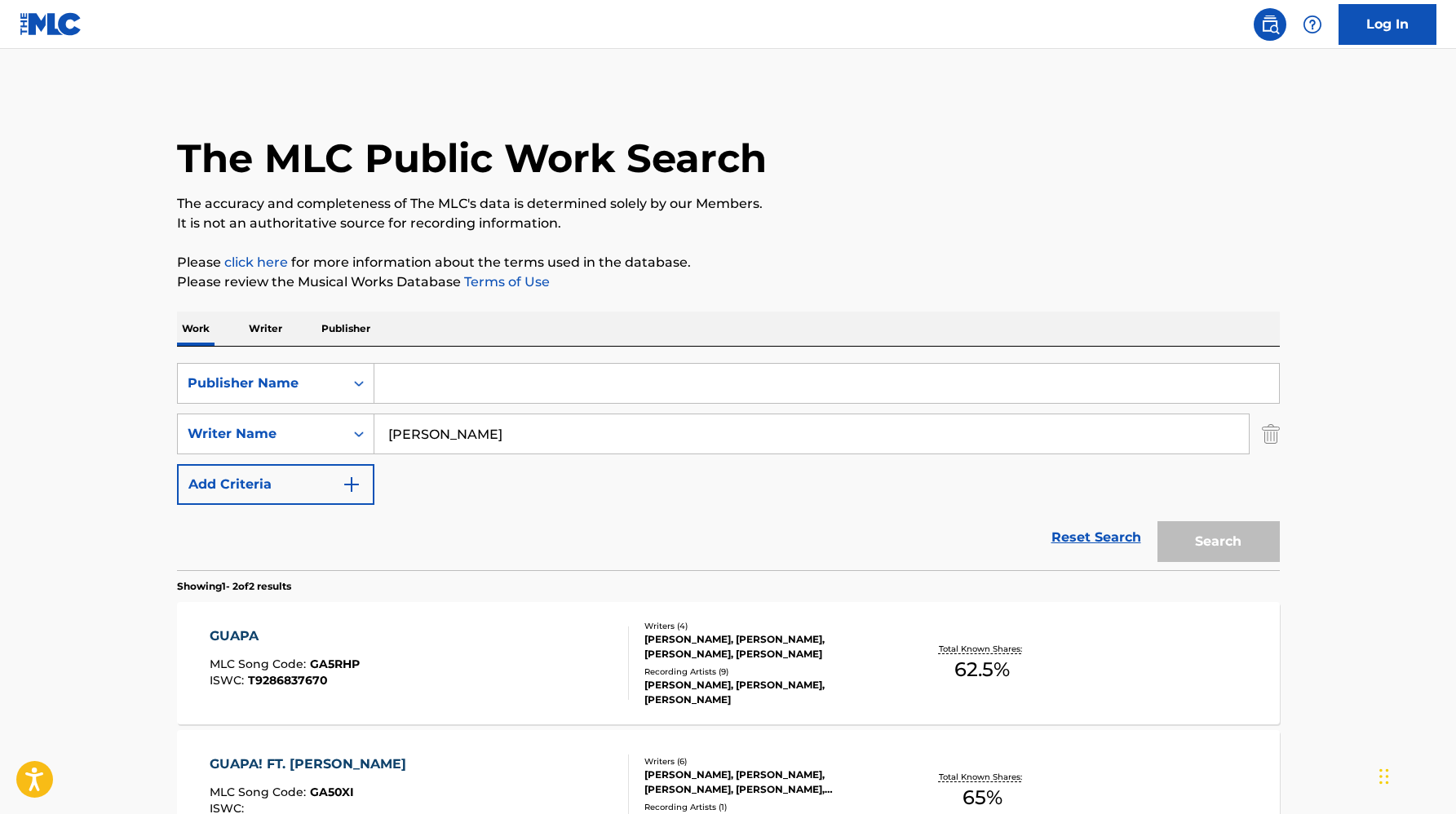
click at [419, 429] on input "[PERSON_NAME]" at bounding box center [811, 434] width 874 height 40
click at [425, 387] on input "Search Form" at bounding box center [826, 383] width 905 height 40
paste input "[PERSON_NAME] [PERSON_NAME] PUBLISHING"
click at [1158, 521] on button "Search" at bounding box center [1219, 540] width 122 height 40
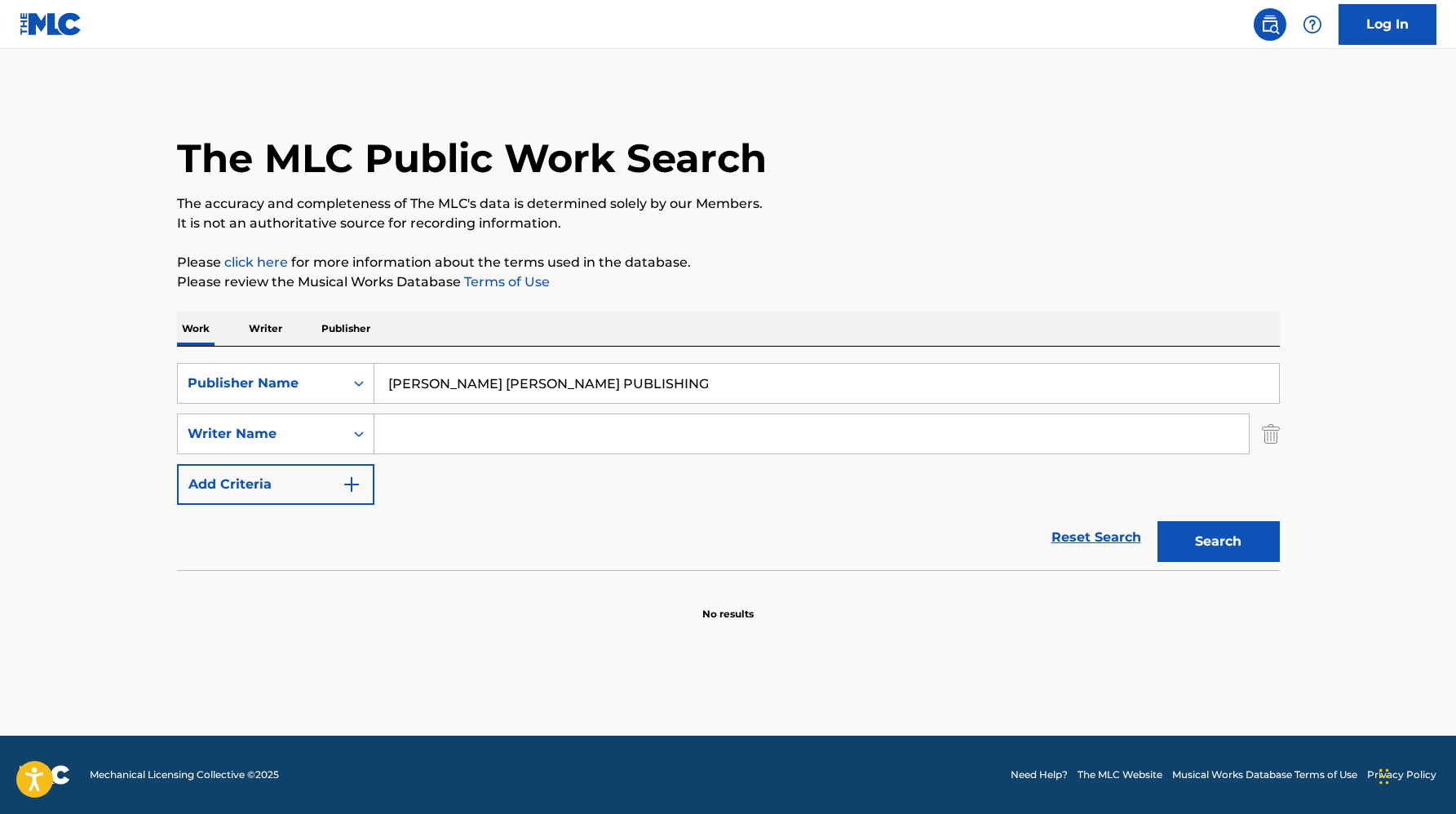
click at [475, 377] on input "[PERSON_NAME] [PERSON_NAME] PUBLISHING" at bounding box center [826, 383] width 905 height 40
paste input "Prescription Songs"
type input "Prescription Songs"
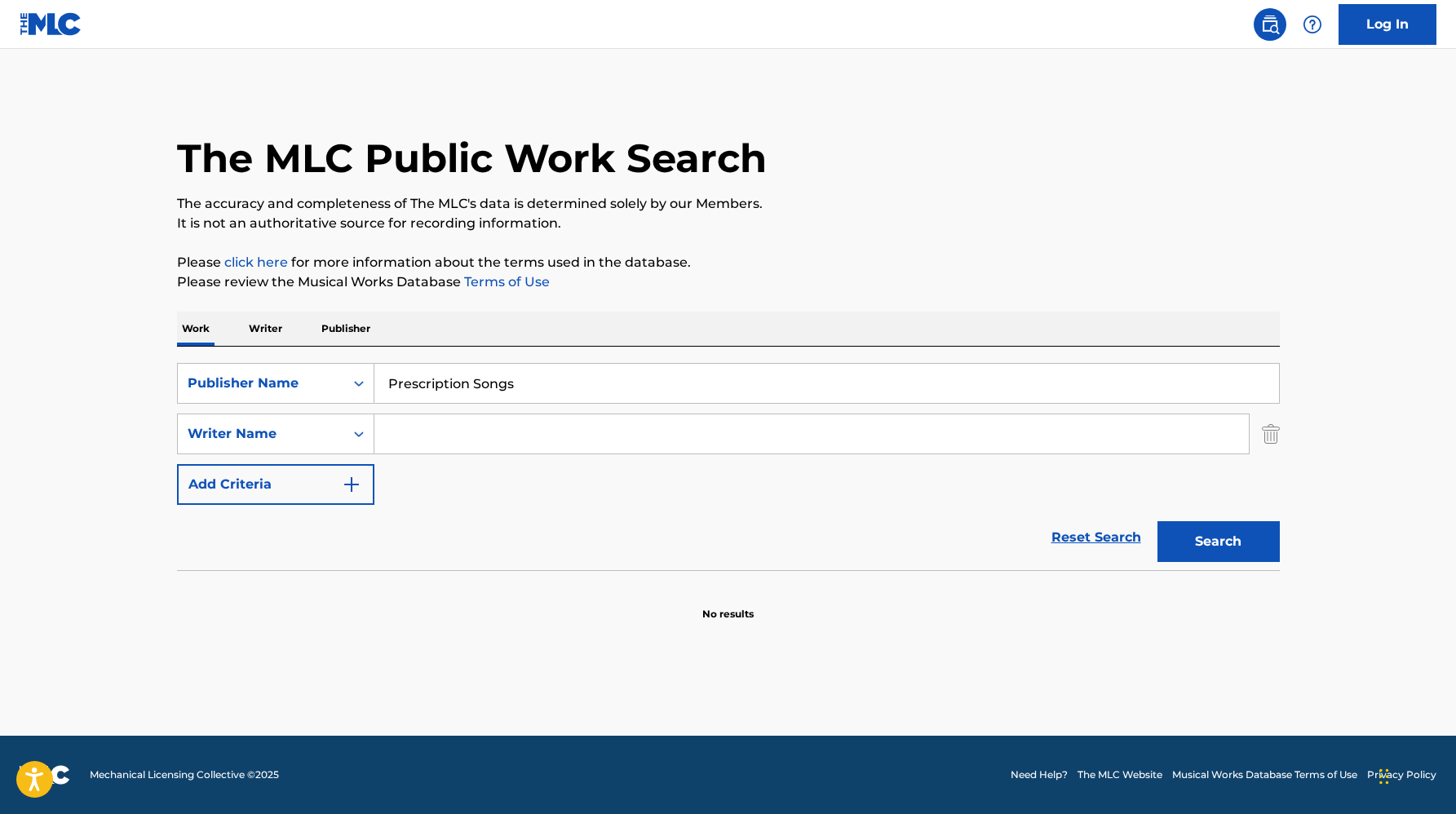
click at [1158, 521] on button "Search" at bounding box center [1219, 540] width 122 height 40
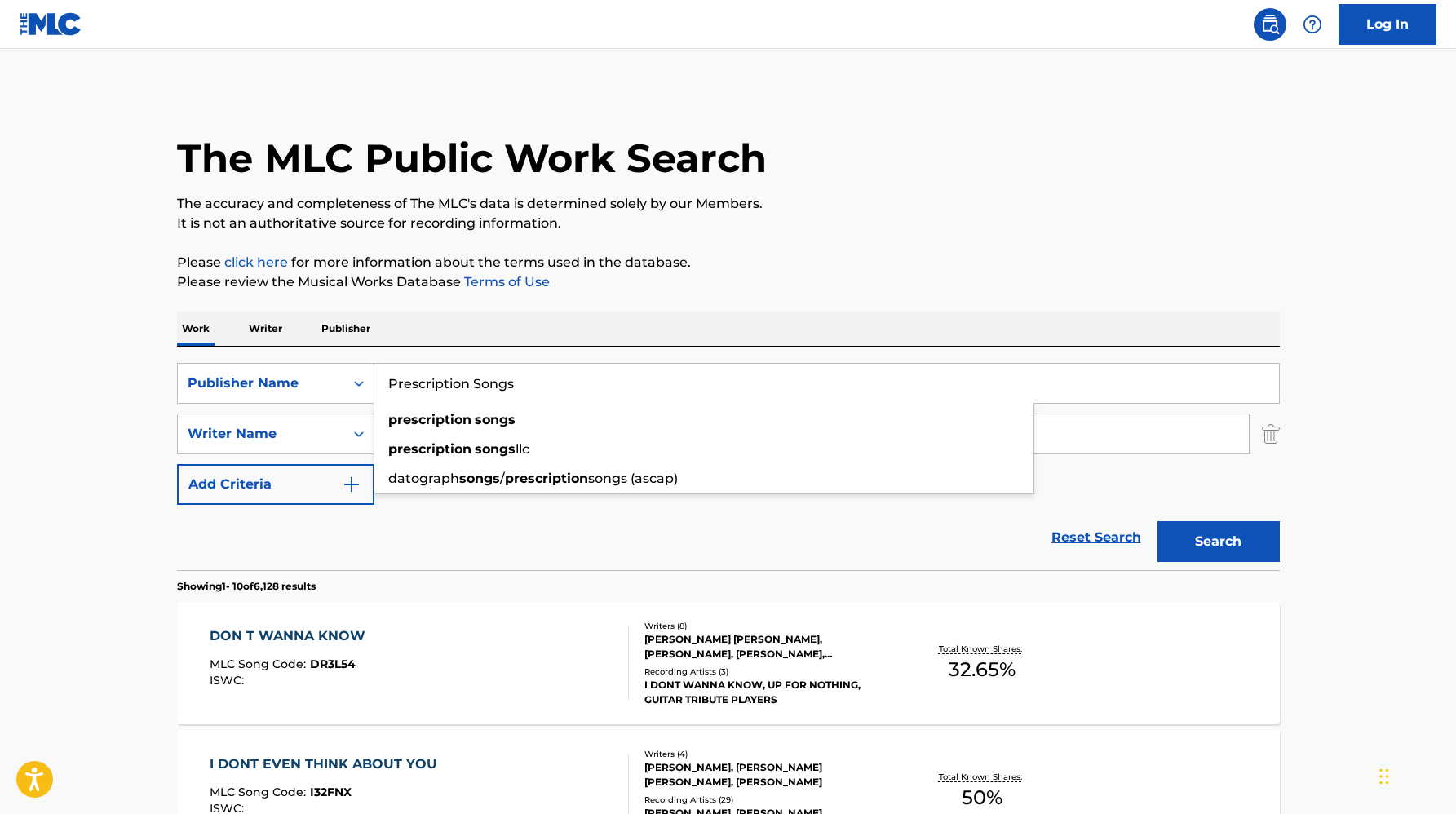
click at [730, 646] on div "[PERSON_NAME] [PERSON_NAME], [PERSON_NAME], [PERSON_NAME], [PERSON_NAME], [PERS…" at bounding box center [767, 647] width 246 height 30
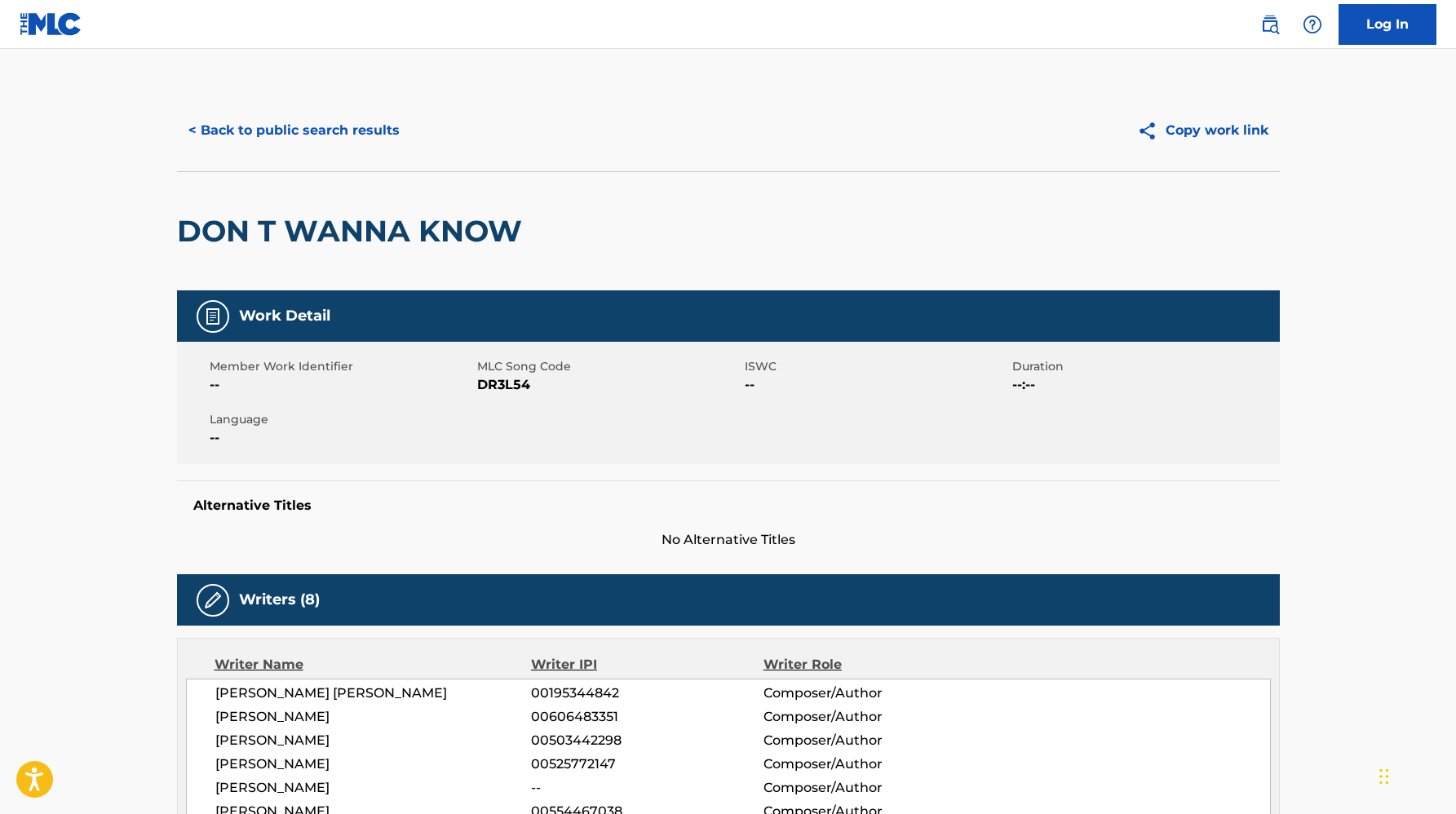
click at [508, 381] on span "DR3L54" at bounding box center [609, 385] width 264 height 20
copy span "DR3L54"
